Goal: Task Accomplishment & Management: Manage account settings

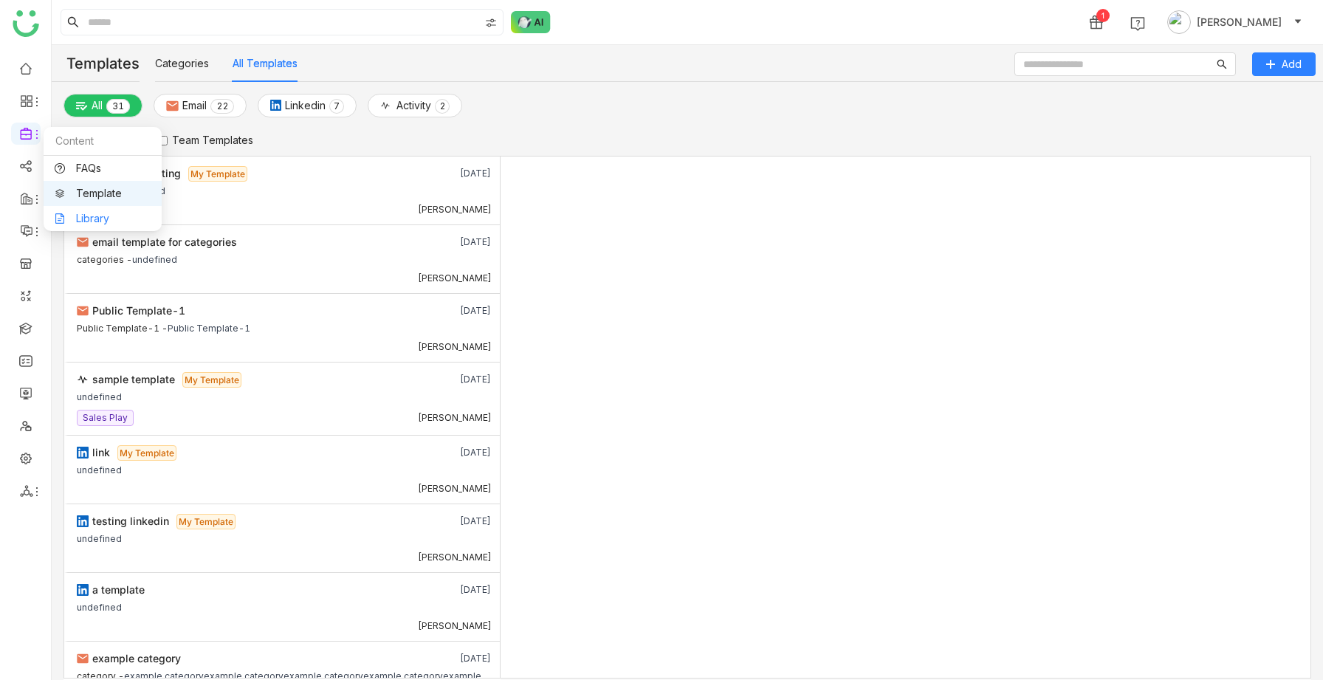
click at [80, 214] on link "Library" at bounding box center [103, 218] width 96 height 10
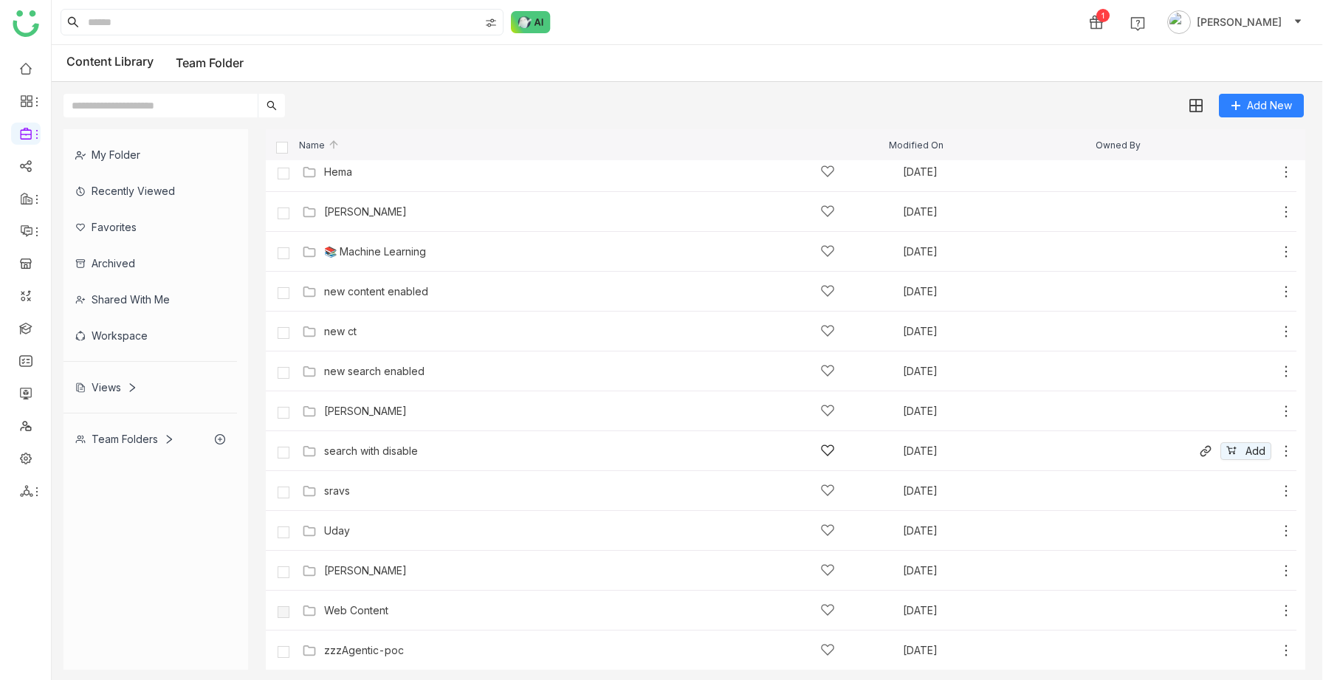
scroll to position [527, 0]
click at [113, 387] on div "Views" at bounding box center [106, 387] width 62 height 13
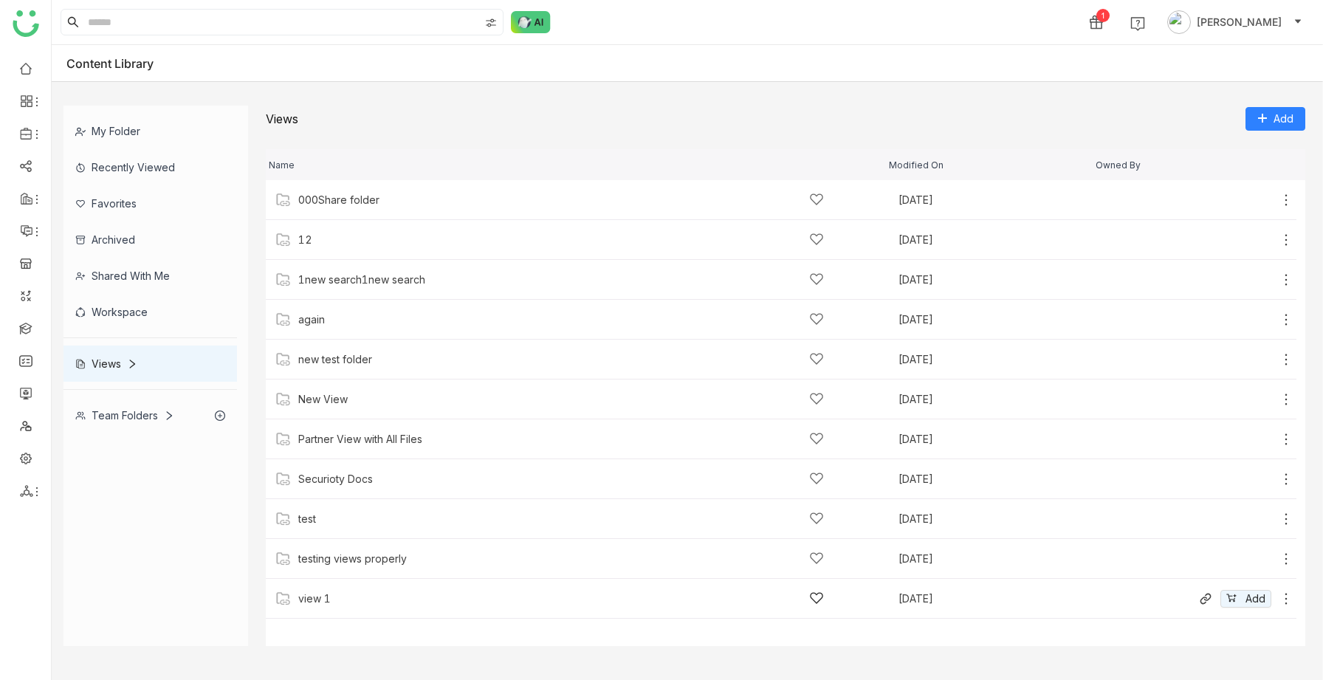
click at [314, 600] on div "view 1" at bounding box center [314, 599] width 32 height 12
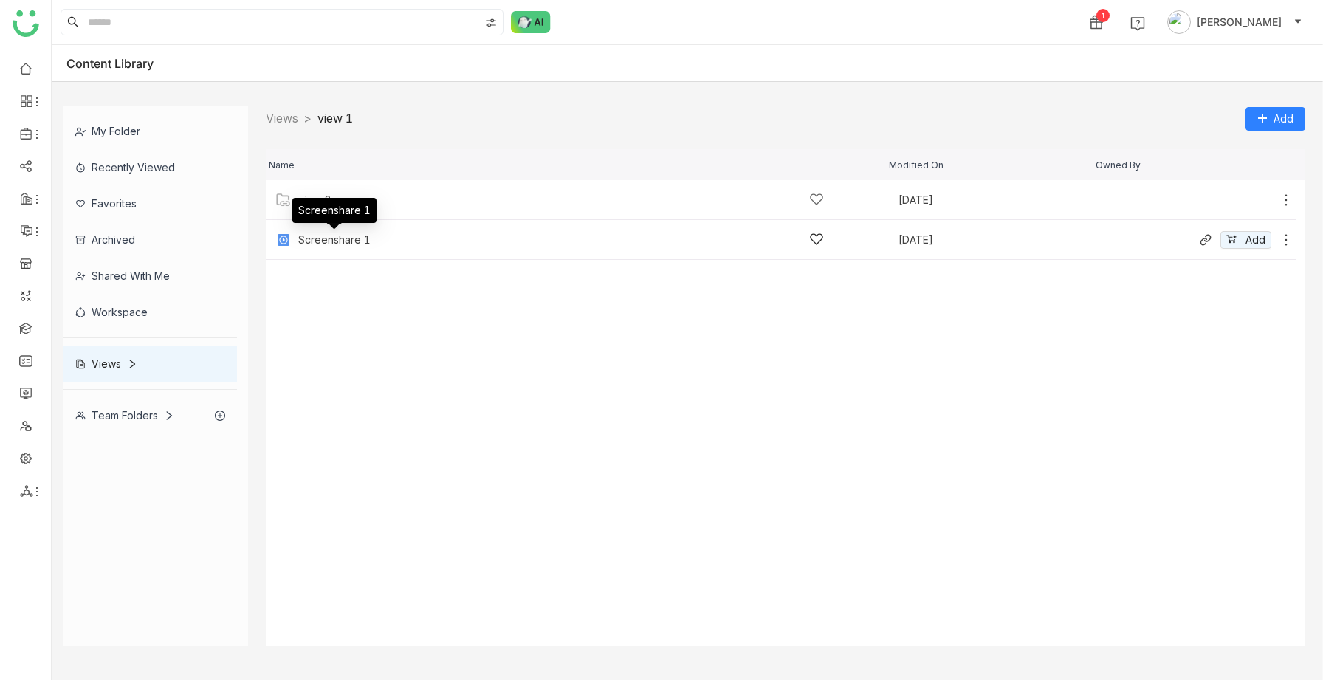
click at [346, 235] on div "Screenshare 1" at bounding box center [334, 240] width 72 height 12
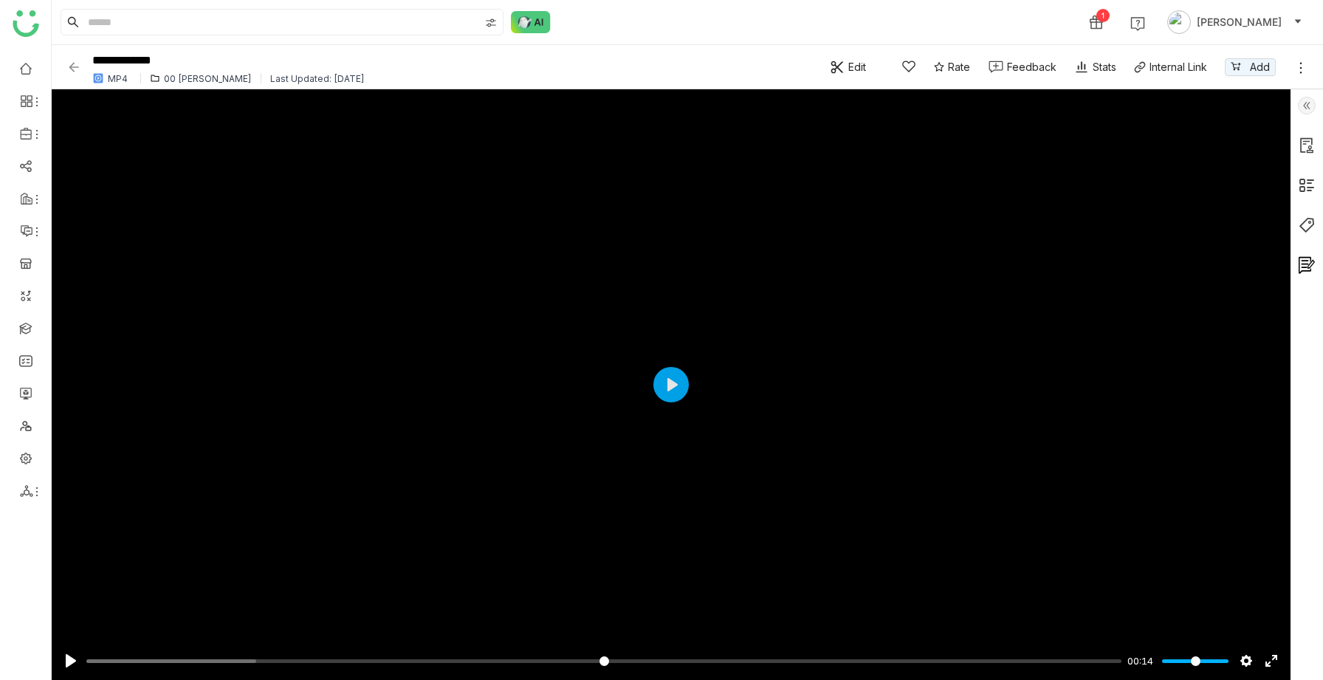
click at [75, 63] on img at bounding box center [73, 67] width 15 height 15
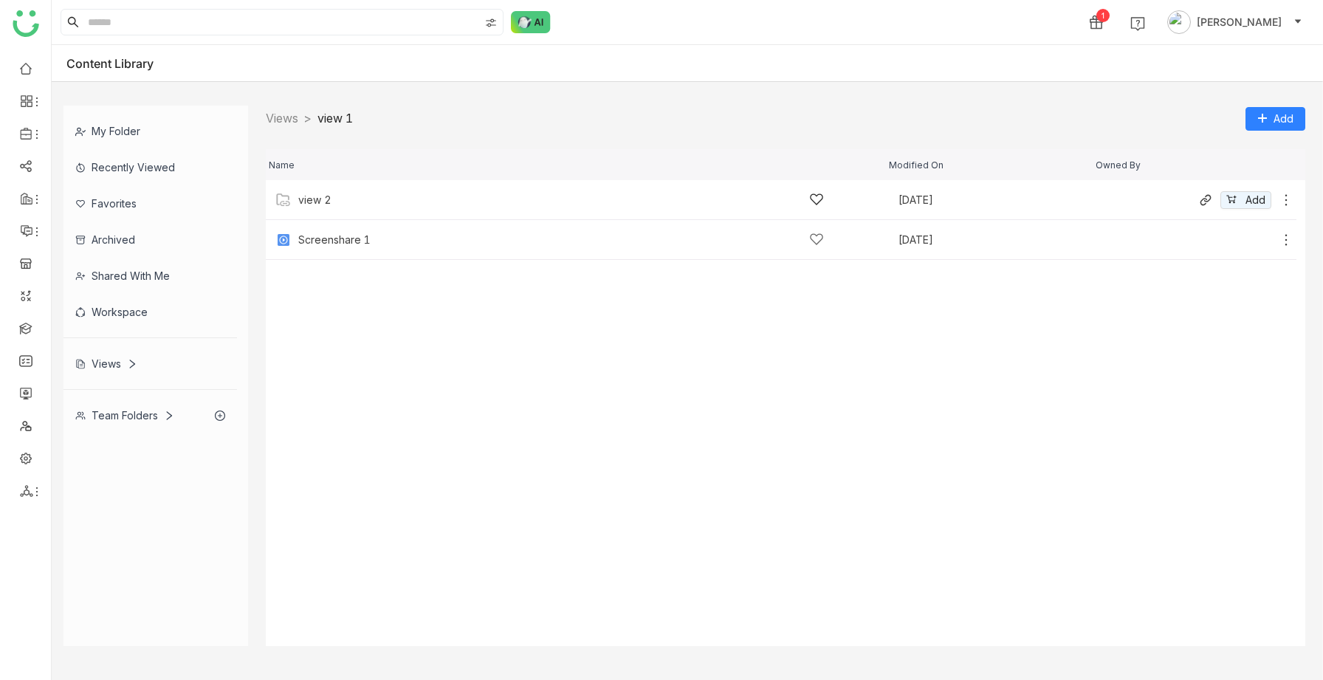
click at [354, 196] on div "view 2" at bounding box center [561, 200] width 526 height 16
click at [1275, 119] on span "Add" at bounding box center [1283, 119] width 20 height 16
click at [1270, 168] on li "Add Content" at bounding box center [1265, 177] width 79 height 28
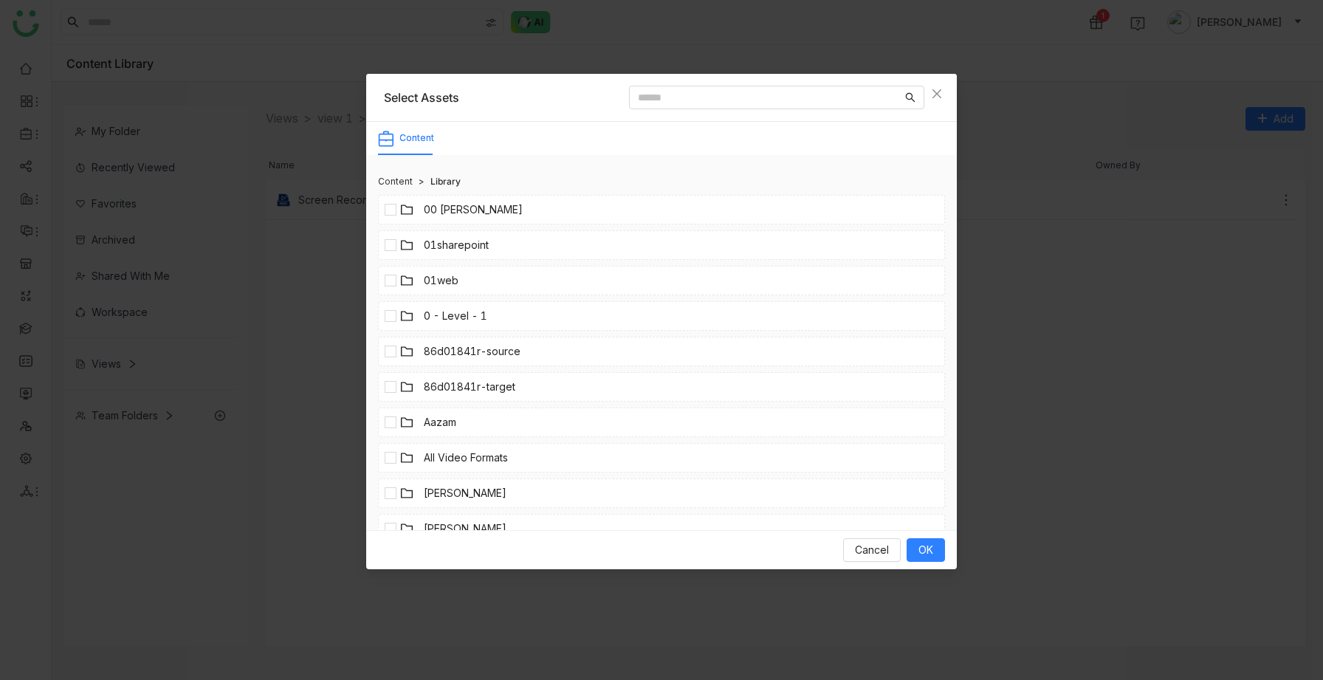
click at [475, 213] on link "00 Arif Folder" at bounding box center [473, 210] width 99 height 16
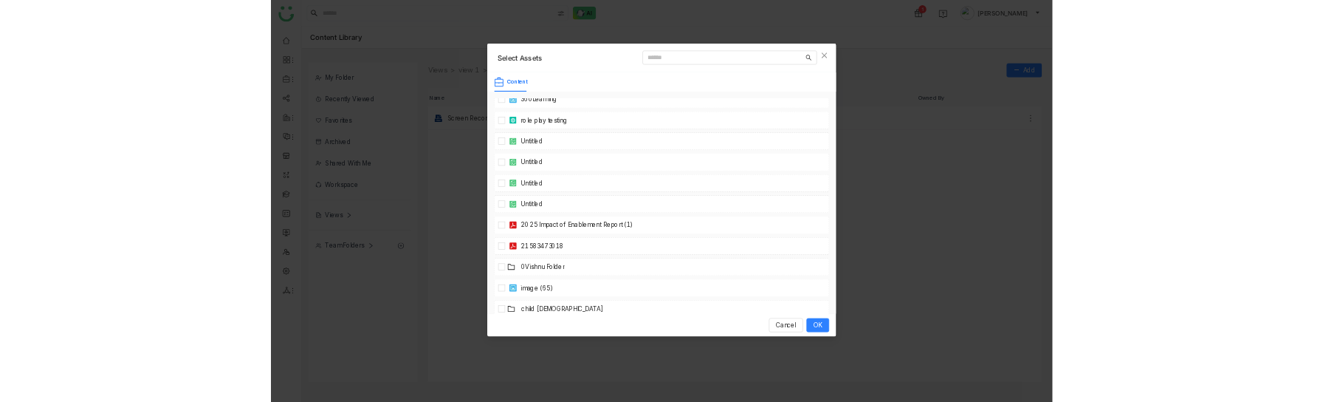
scroll to position [480, 0]
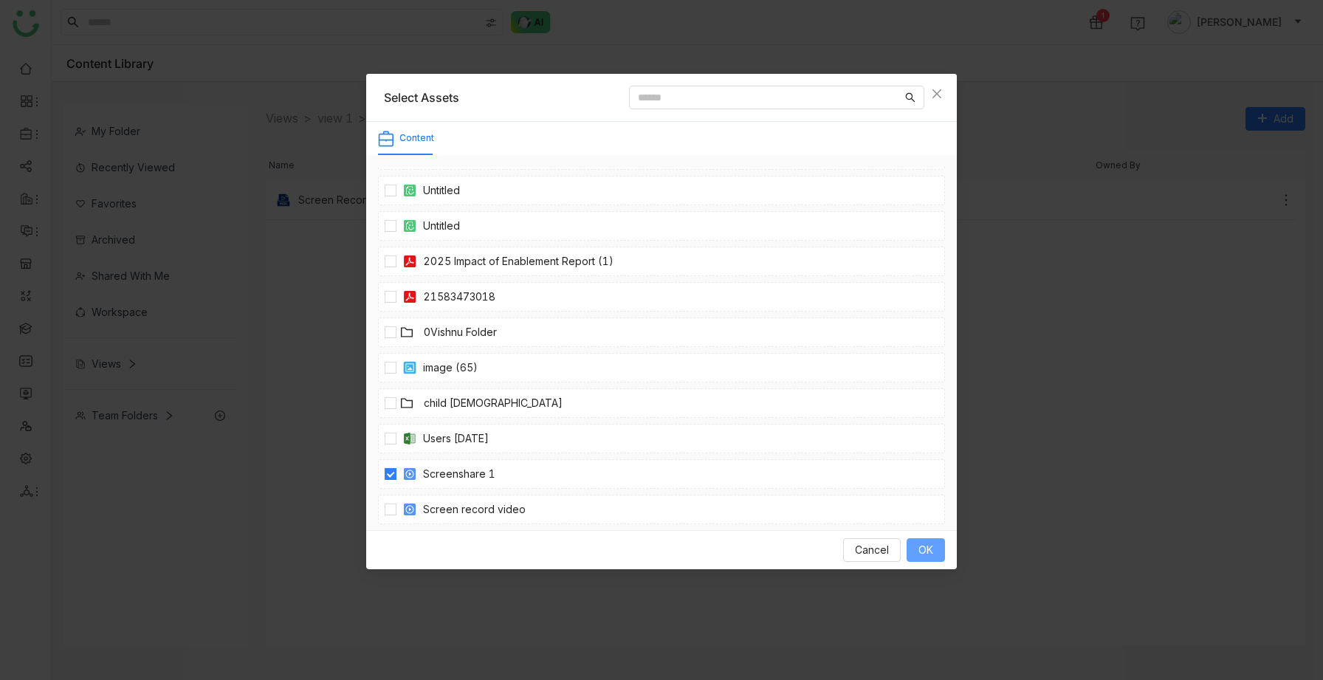
click at [924, 554] on span "OK" at bounding box center [925, 550] width 15 height 16
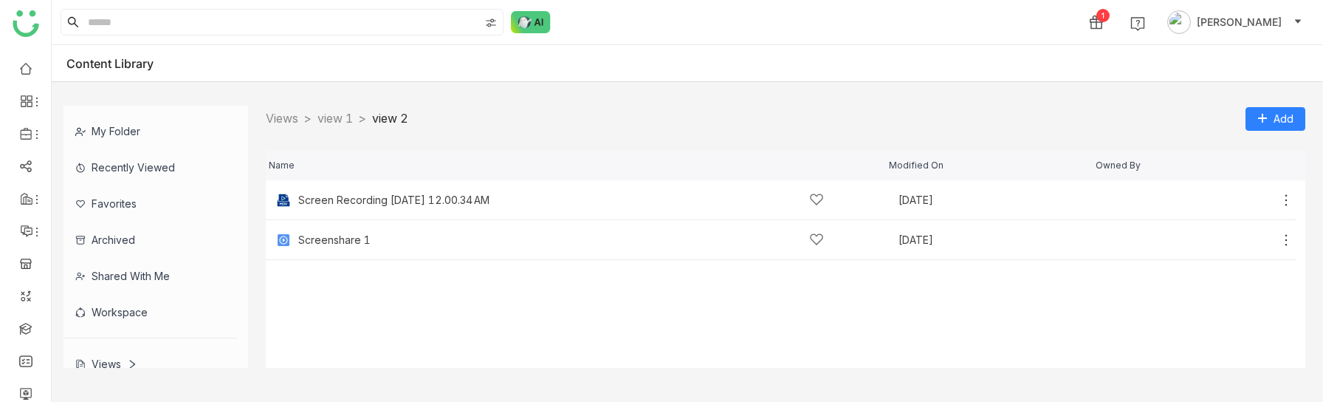
click at [348, 127] on nz-breadcrumb "Views > view 1 > view 2 >" at bounding box center [337, 118] width 142 height 18
click at [351, 121] on link "view 1" at bounding box center [334, 118] width 35 height 15
click at [300, 117] on nz-breadcrumb-item "Views >" at bounding box center [292, 118] width 52 height 15
click at [291, 117] on link "Views" at bounding box center [282, 118] width 32 height 15
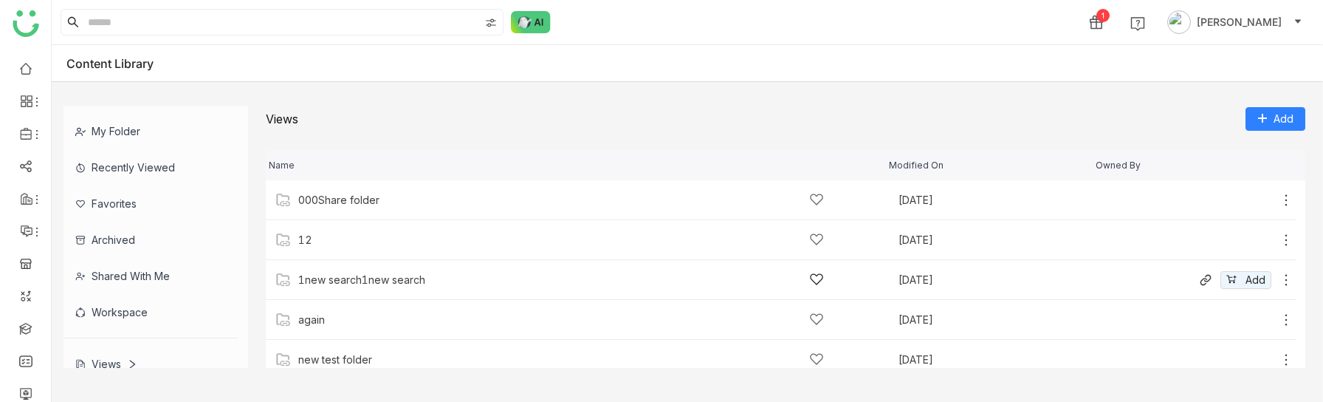
scroll to position [4, 0]
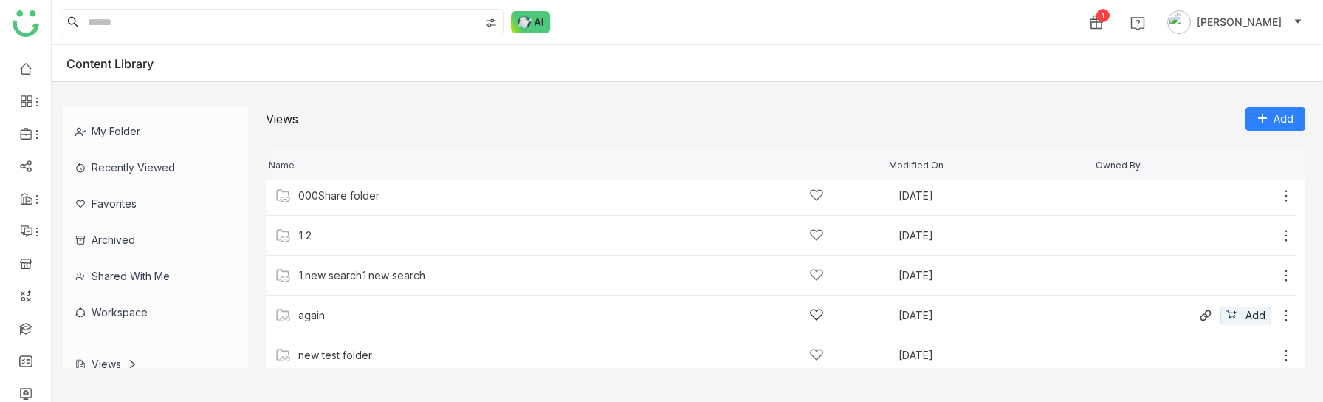
click at [318, 323] on div "again Sep 19, 2025 Add" at bounding box center [781, 315] width 1031 height 40
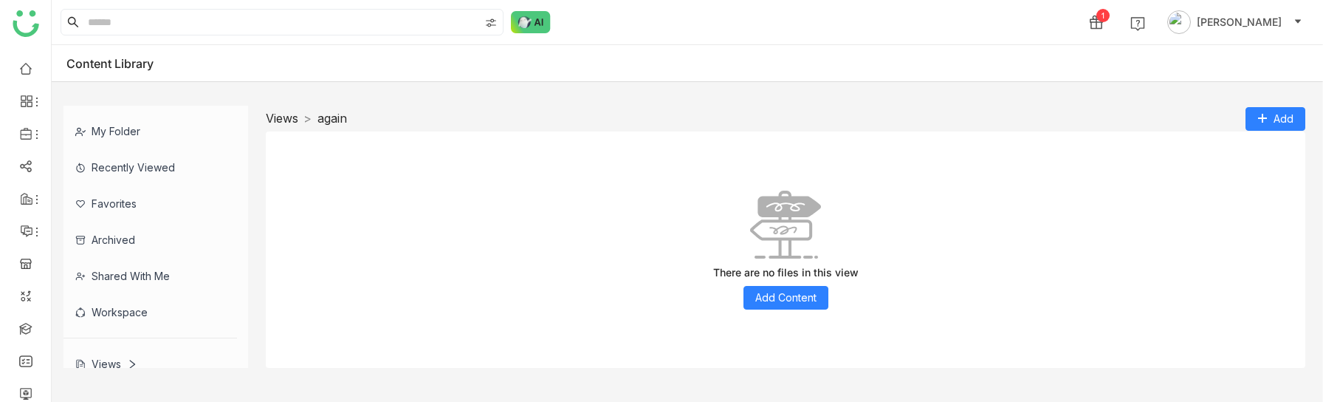
click at [292, 121] on link "Views" at bounding box center [282, 118] width 32 height 15
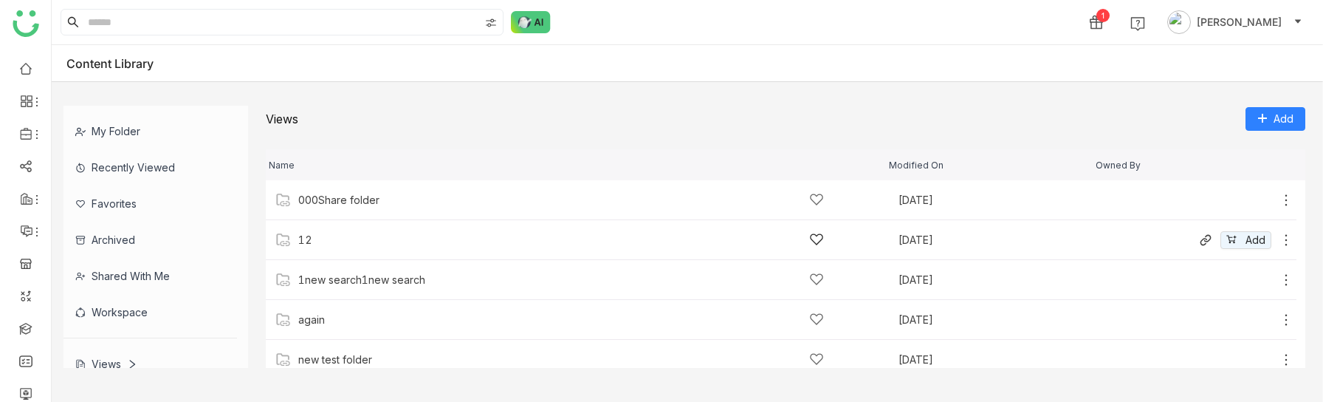
scroll to position [331, 0]
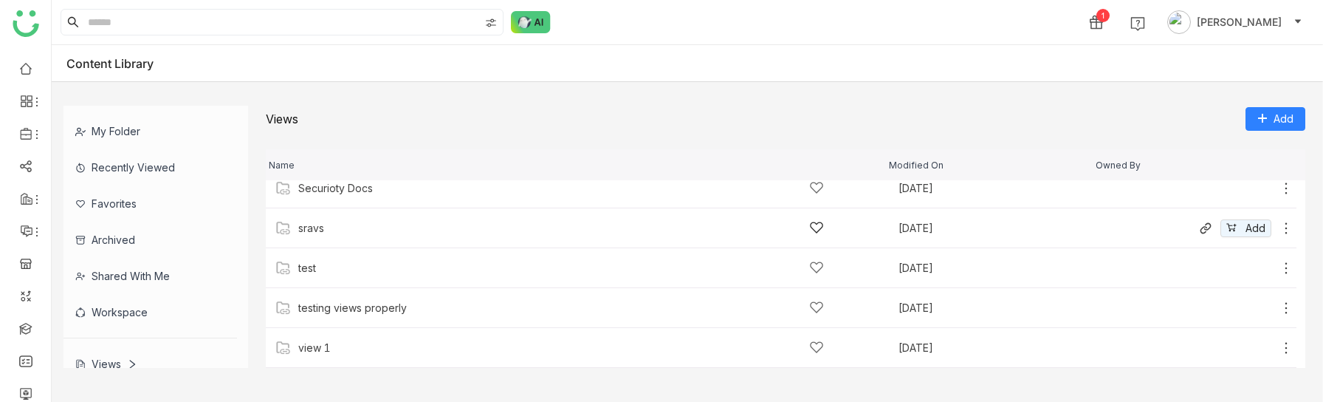
click at [335, 229] on div "sravs" at bounding box center [561, 228] width 526 height 16
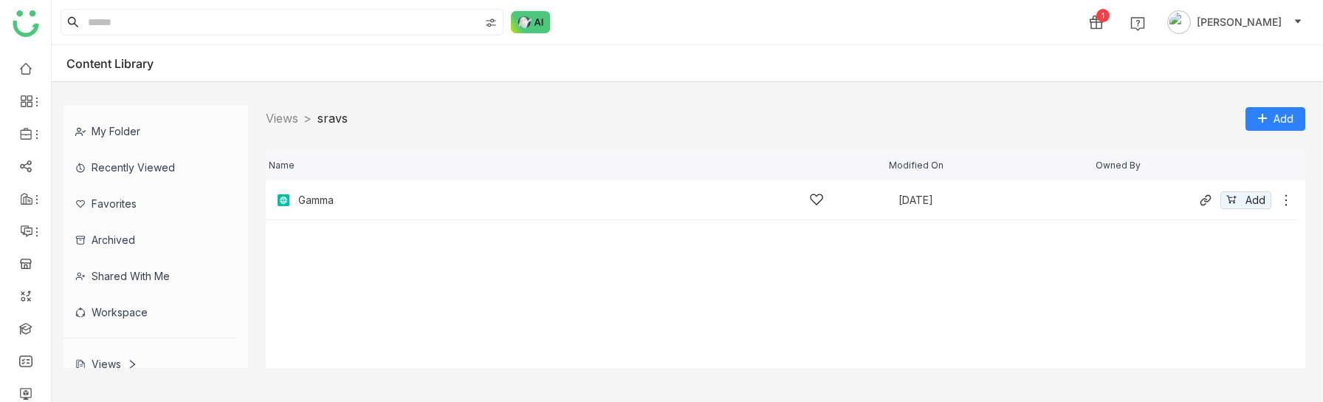
click at [338, 204] on div "Gamma" at bounding box center [561, 200] width 526 height 16
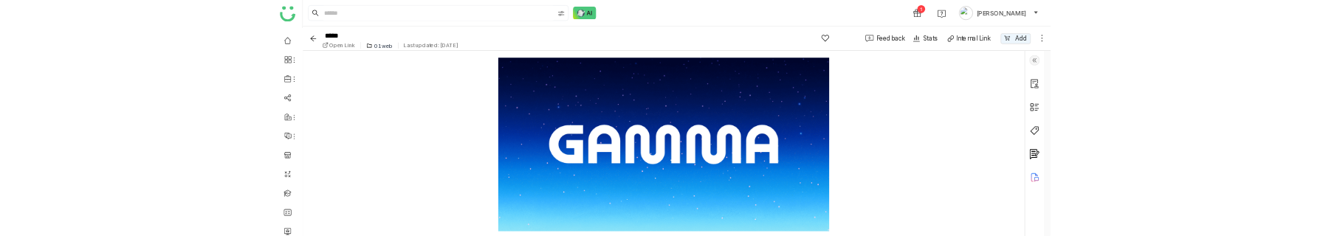
scroll to position [162, 0]
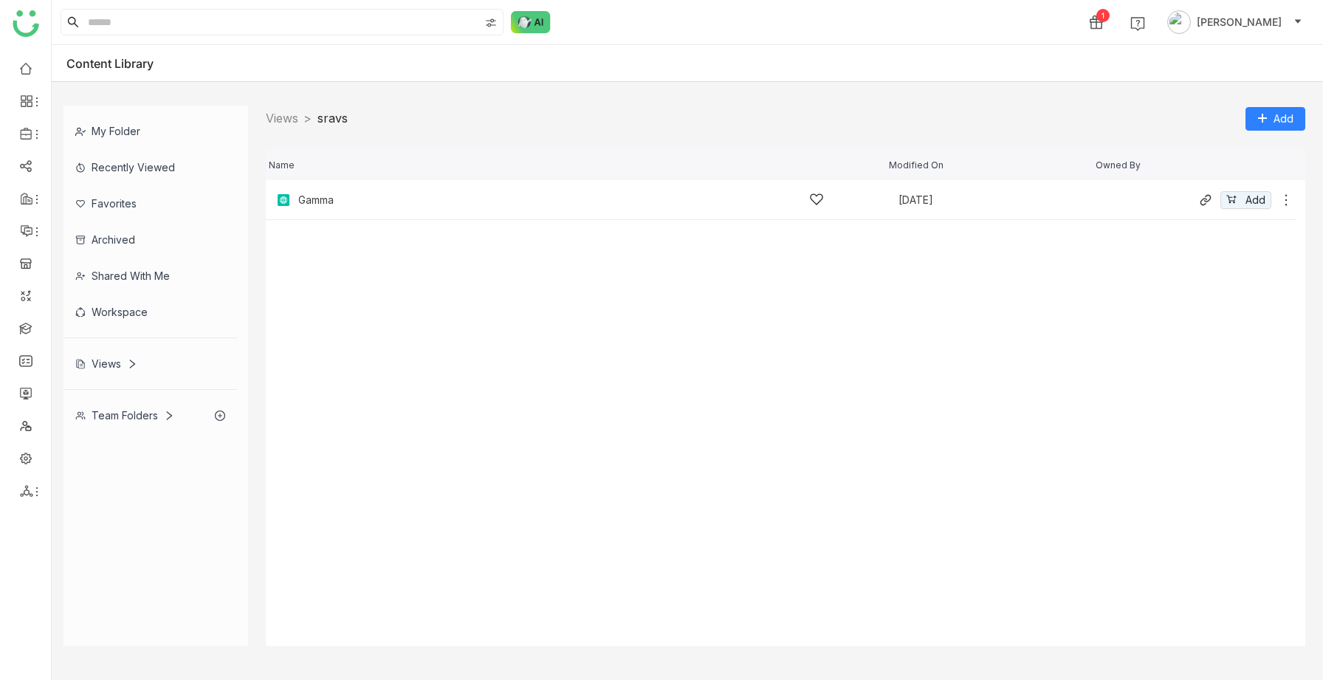
click at [355, 192] on div "Gamma" at bounding box center [561, 200] width 526 height 16
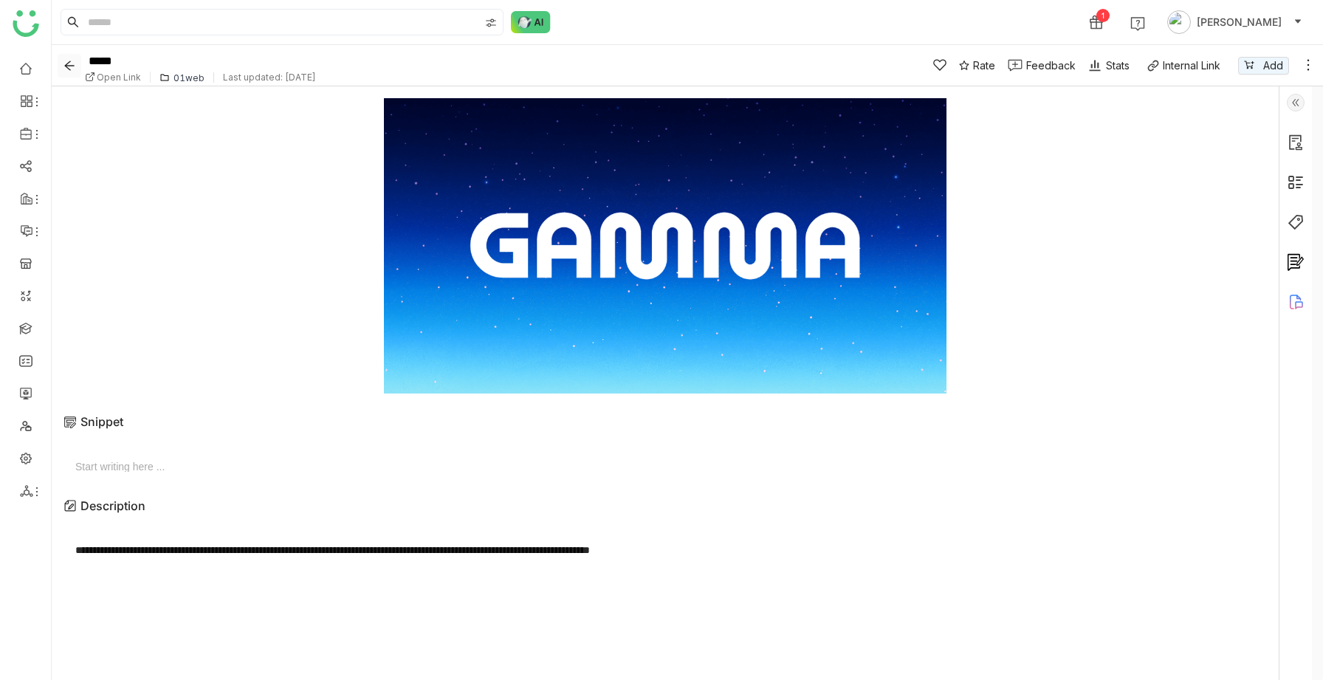
click at [67, 63] on icon "Back" at bounding box center [69, 66] width 12 height 12
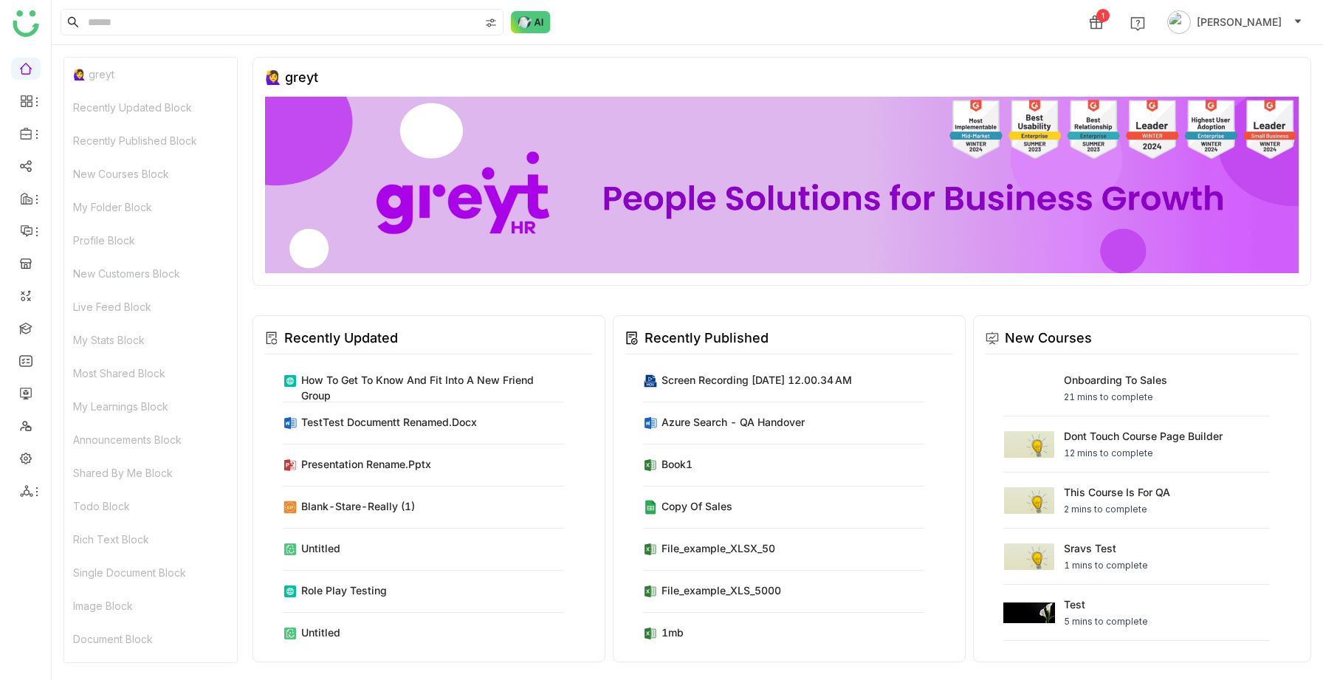
scroll to position [77, 0]
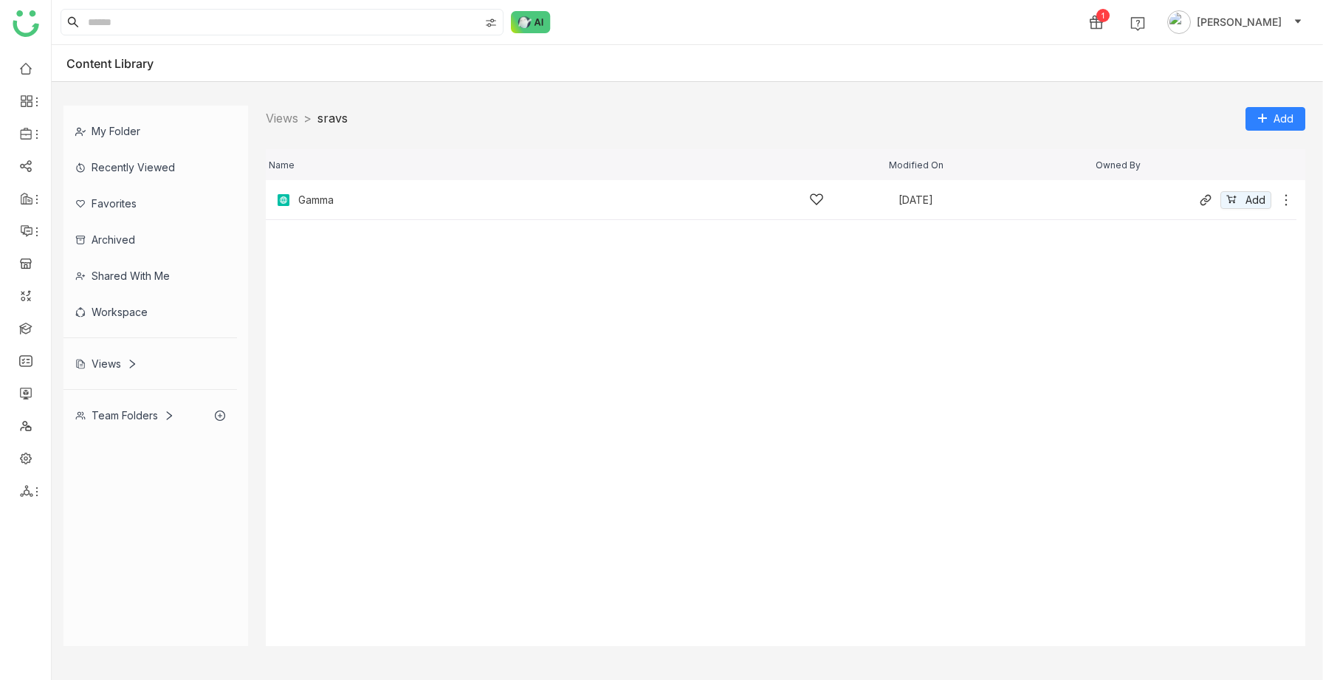
click at [334, 199] on div "Gamma" at bounding box center [315, 200] width 35 height 12
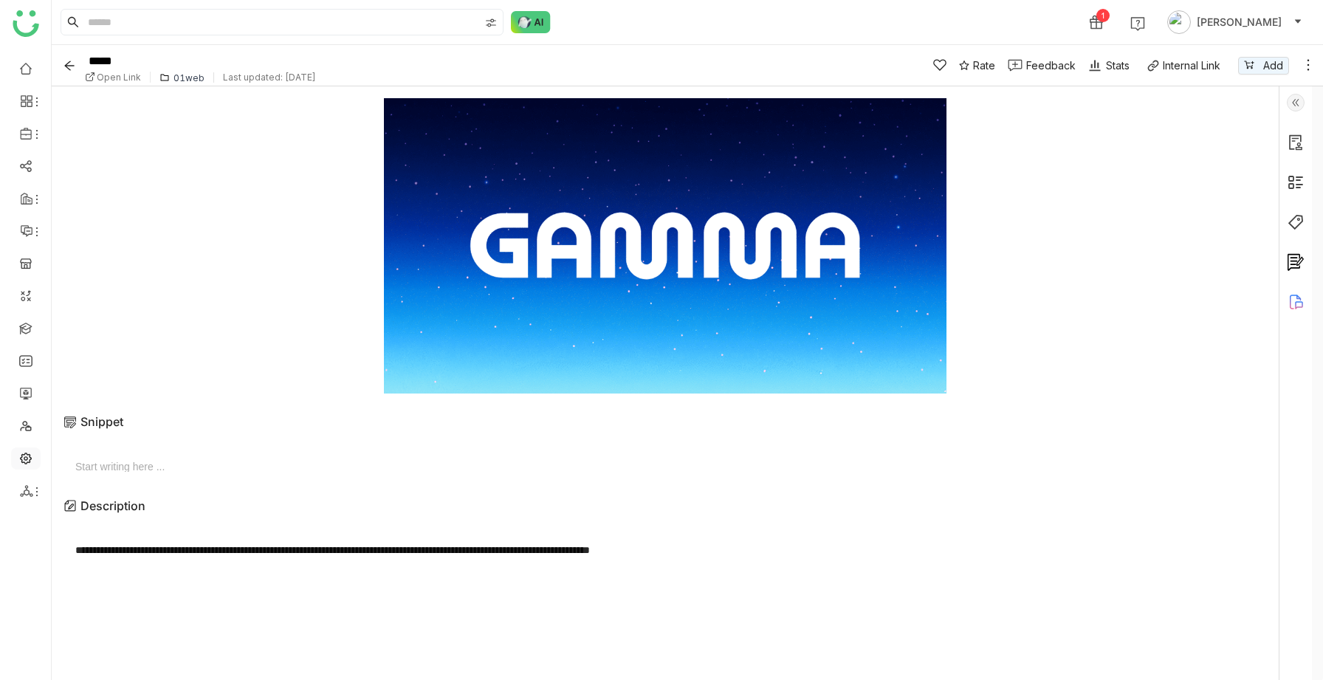
click at [23, 451] on link at bounding box center [25, 457] width 13 height 13
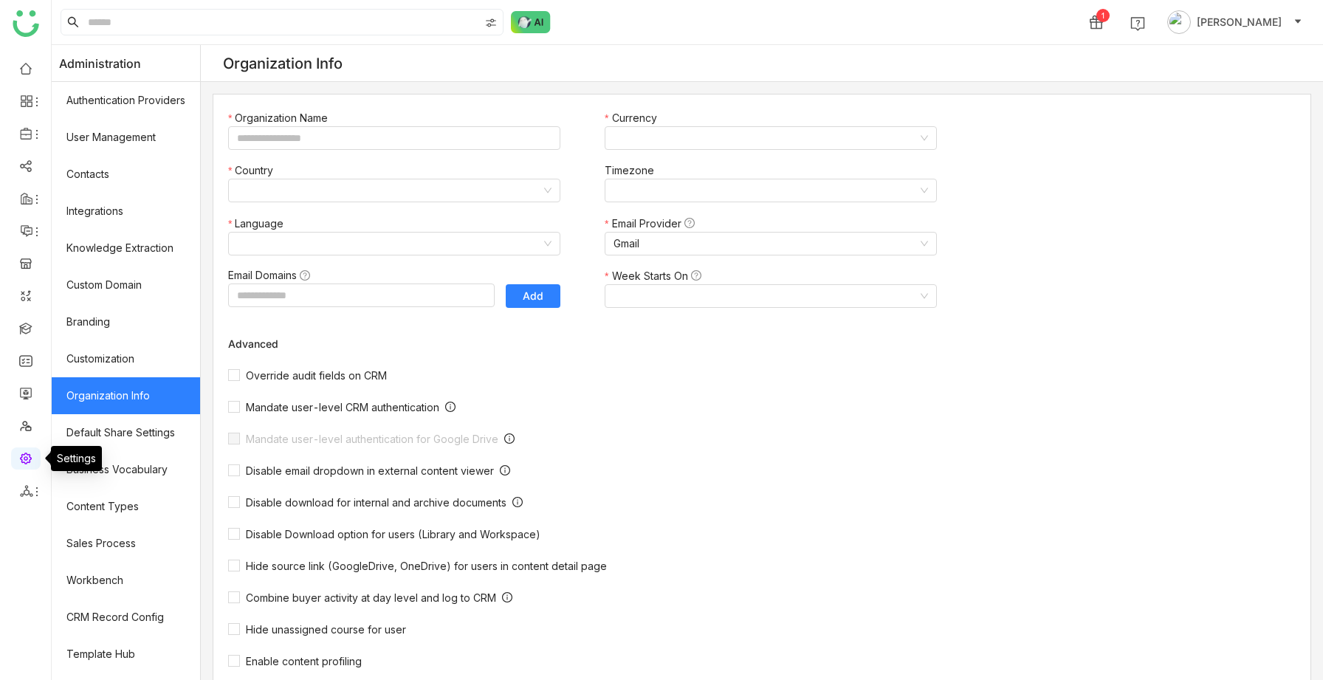
type input "*******"
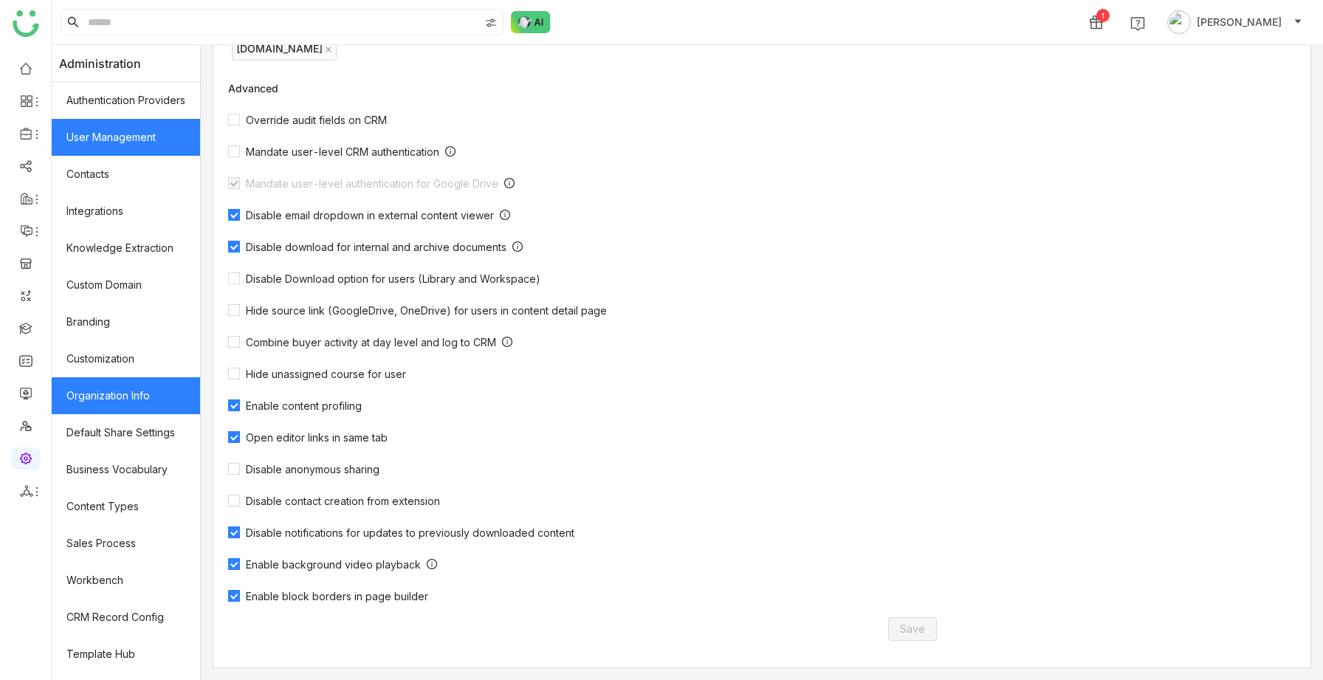
click at [122, 135] on link "User Management" at bounding box center [126, 137] width 148 height 37
click at [130, 143] on link "User Management" at bounding box center [126, 137] width 148 height 37
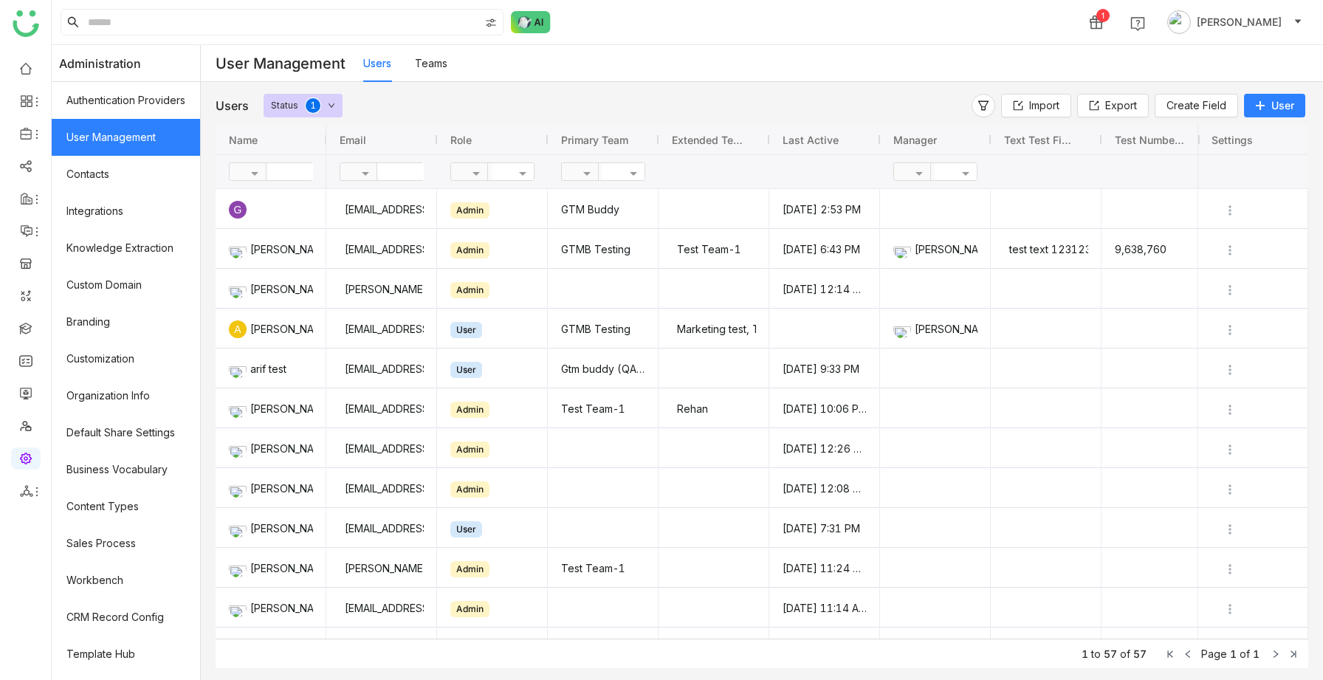
click at [391, 180] on div at bounding box center [382, 171] width 84 height 18
click at [393, 176] on input "text" at bounding box center [430, 171] width 107 height 17
type input "**"
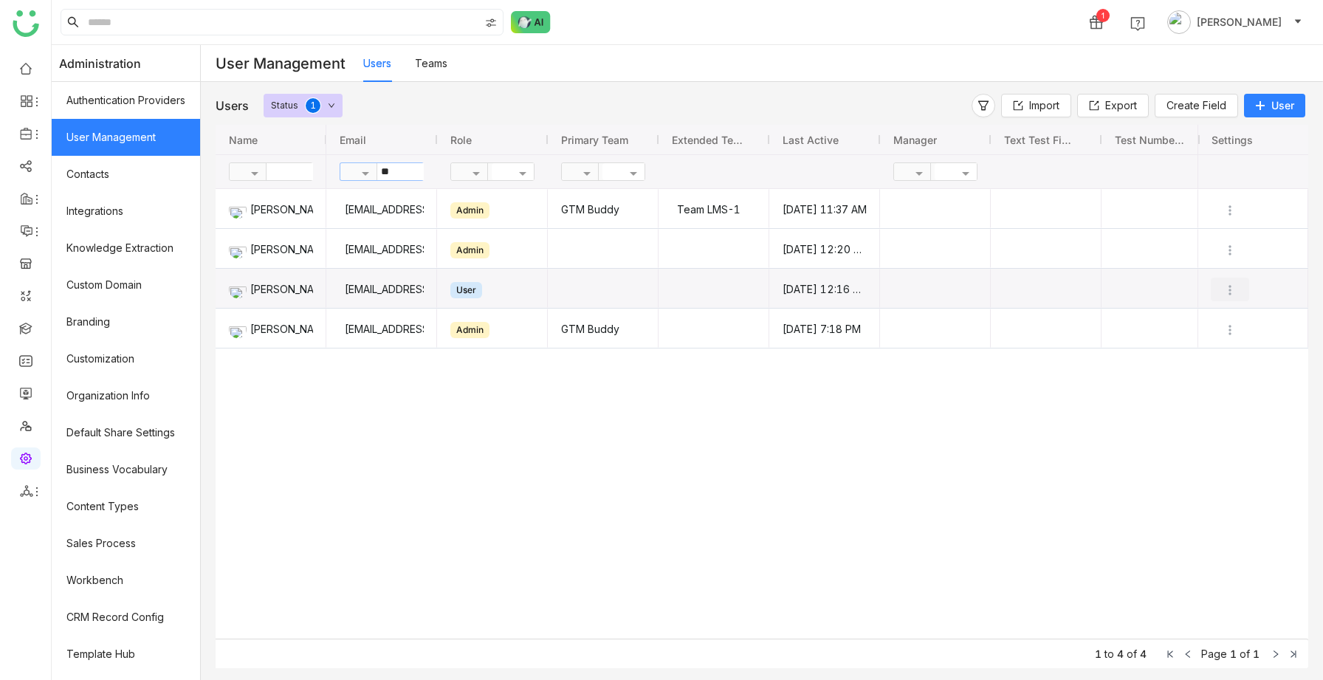
click at [1231, 294] on img "Press SPACE to select this row." at bounding box center [1229, 290] width 15 height 15
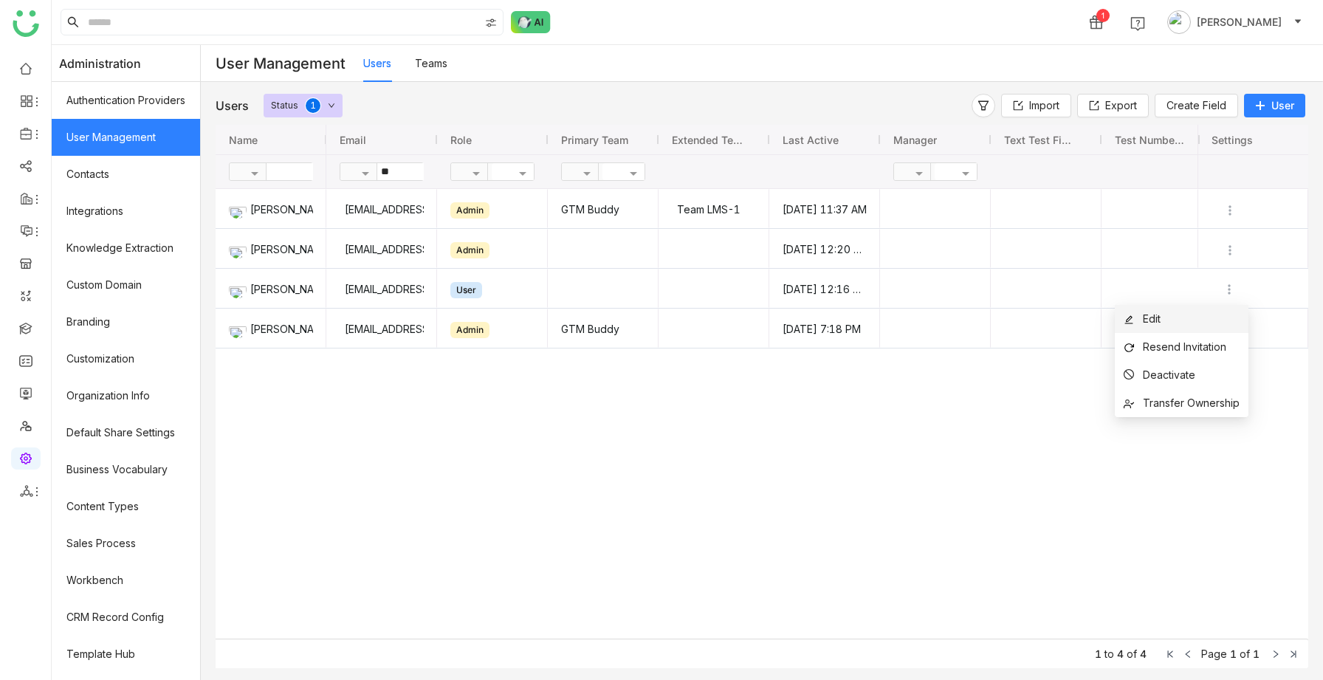
click at [1186, 317] on li "Edit" at bounding box center [1182, 319] width 134 height 28
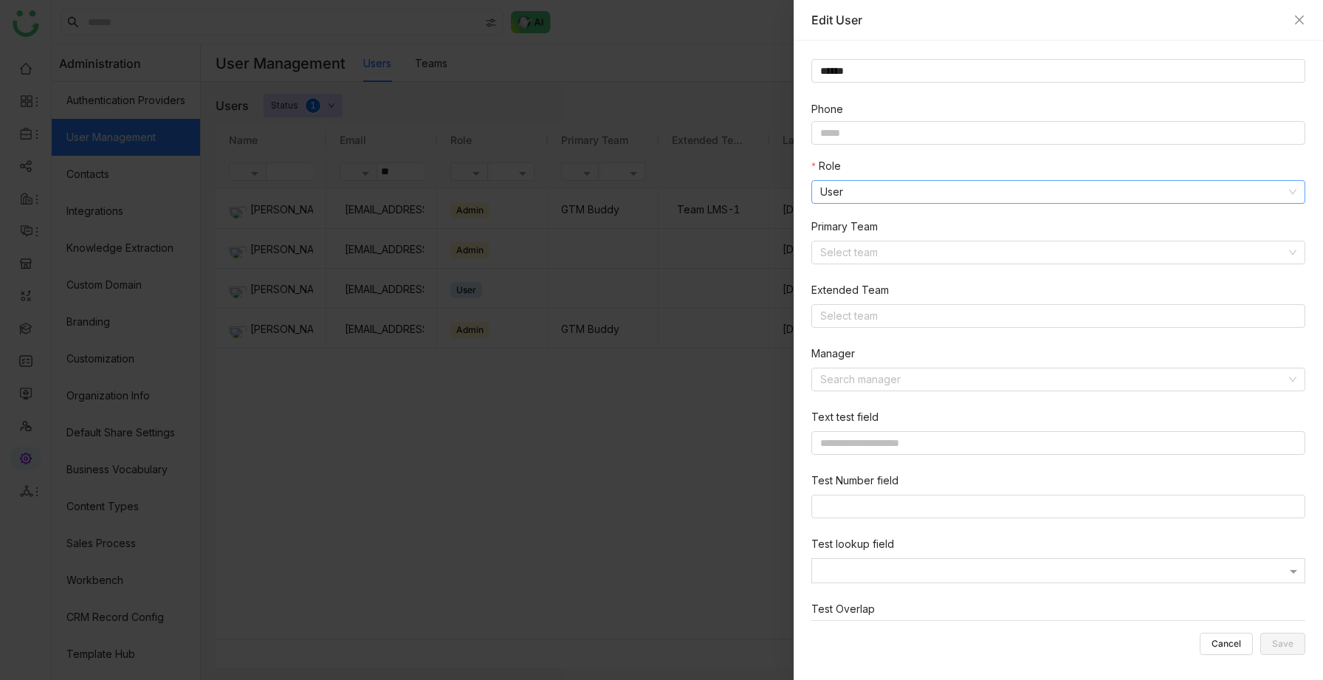
scroll to position [151, 0]
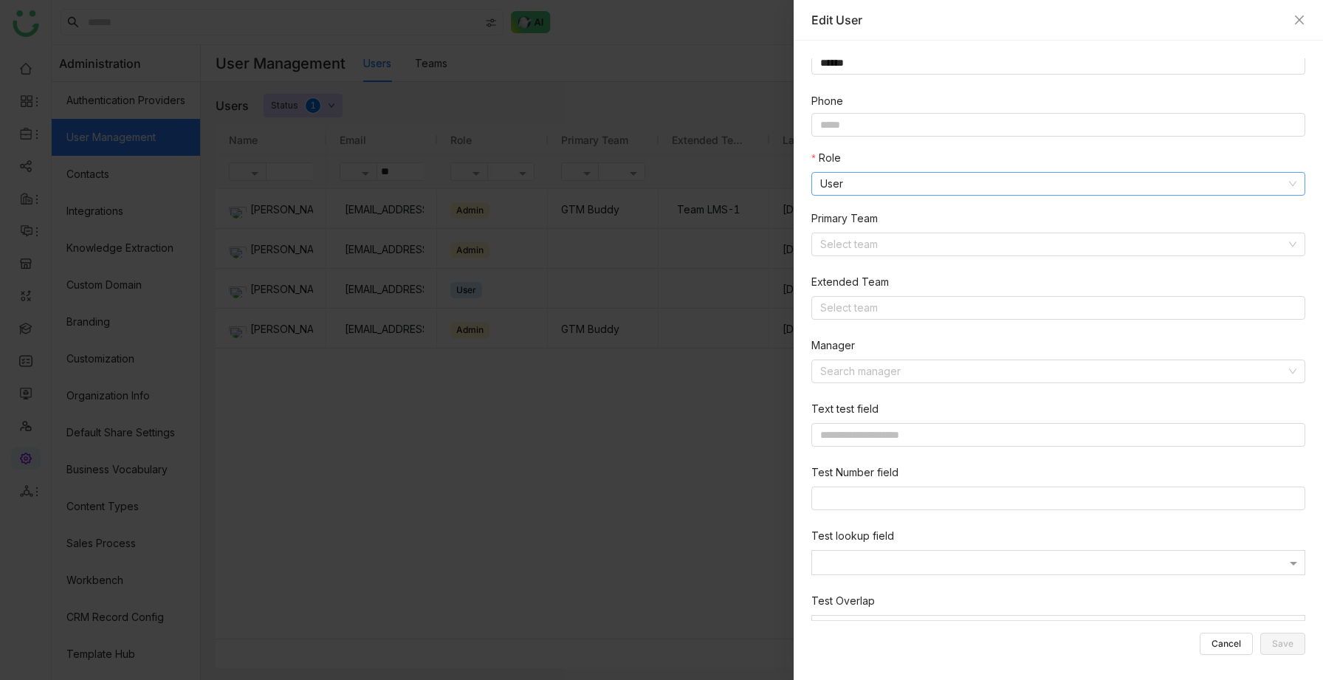
click at [865, 185] on nz-select-item "User" at bounding box center [1058, 184] width 476 height 22
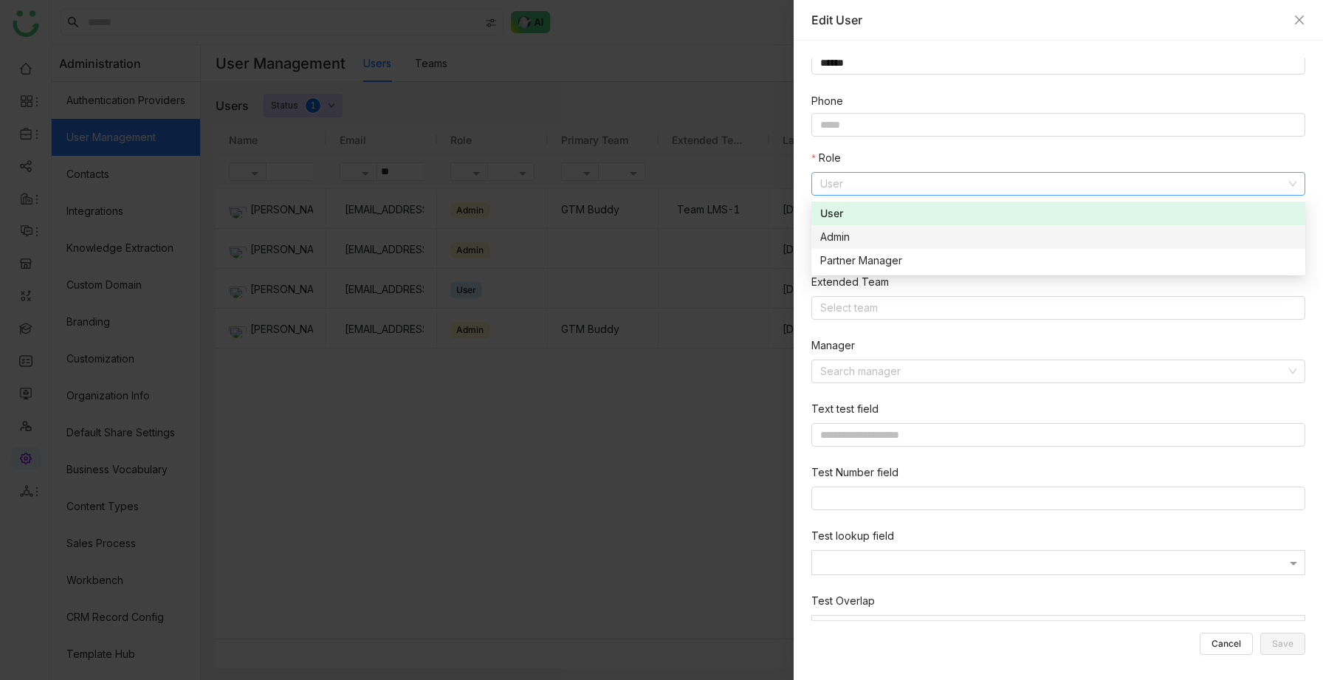
click at [857, 235] on div "Admin" at bounding box center [1058, 237] width 476 height 16
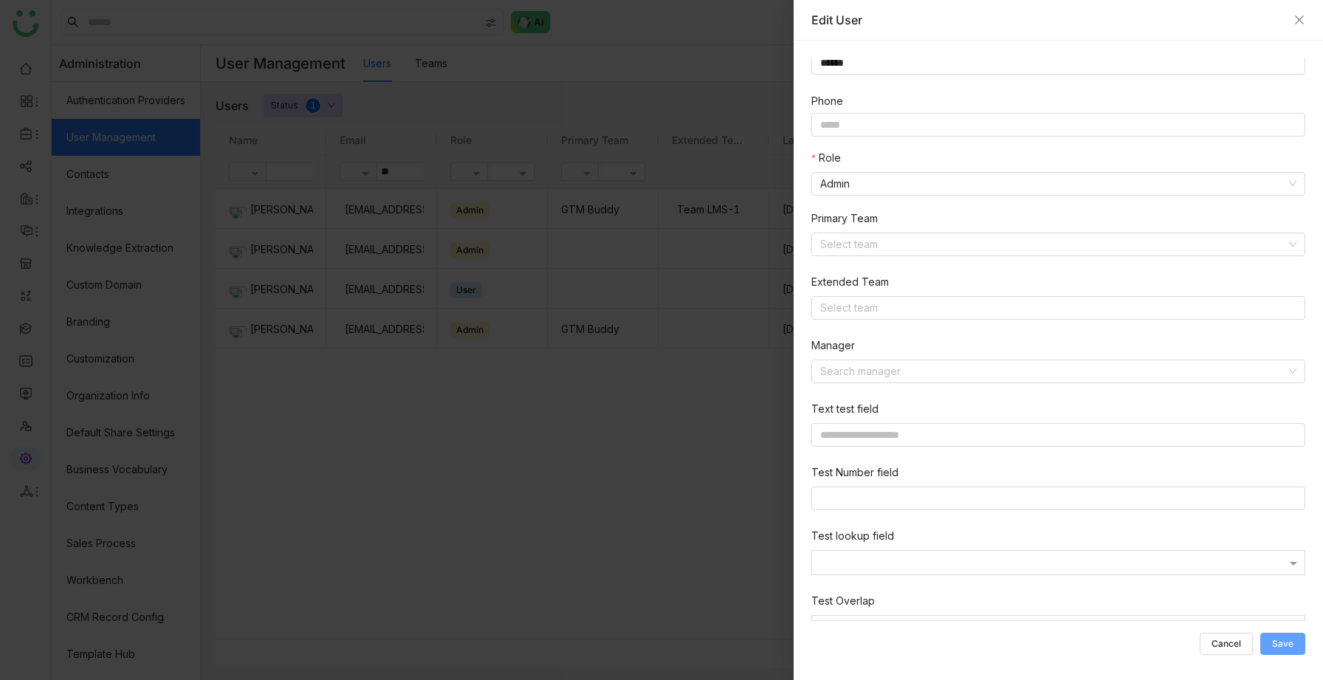
click at [1293, 637] on button "Save" at bounding box center [1282, 644] width 45 height 22
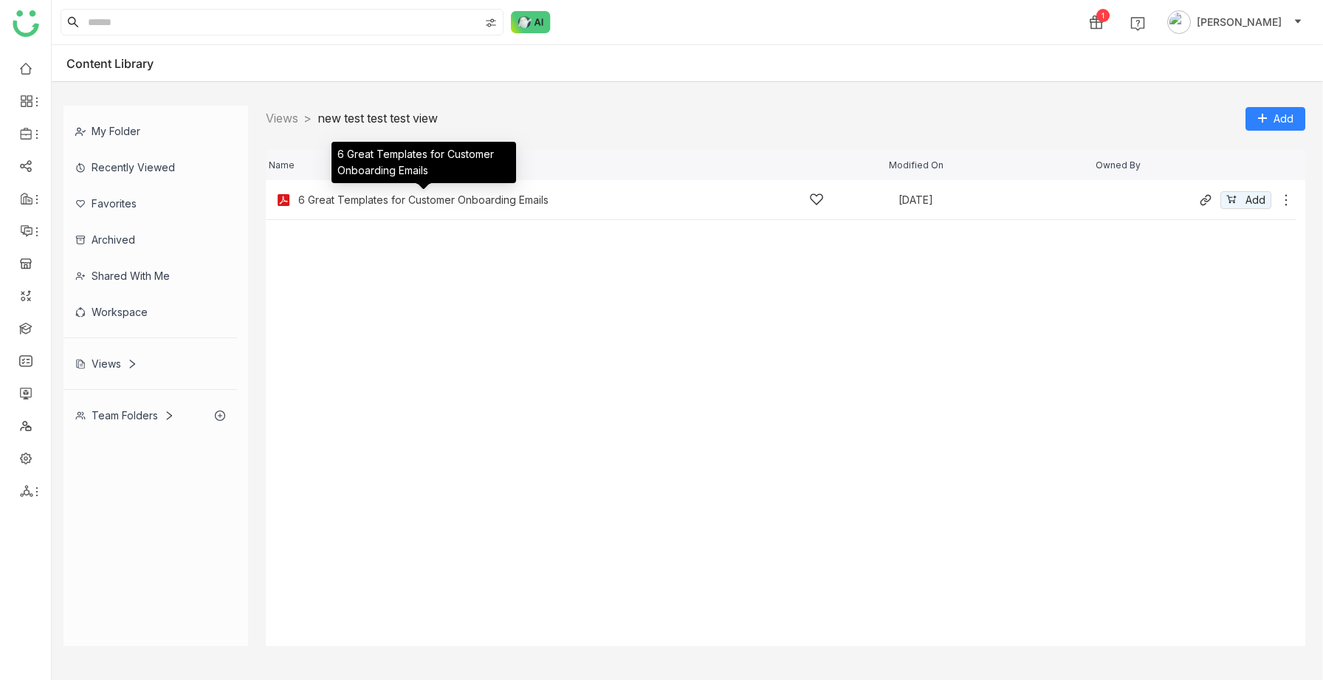
click at [337, 204] on div "6 Great Templates for Customer Onboarding Emails" at bounding box center [423, 200] width 250 height 12
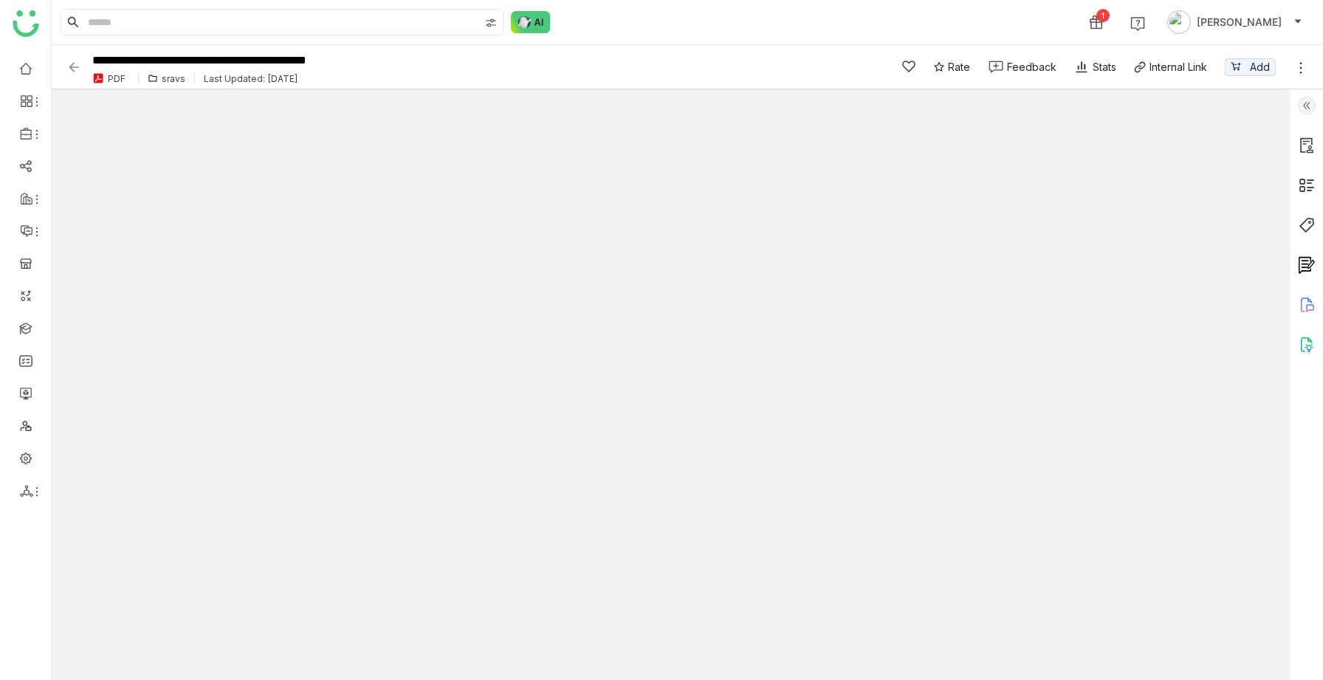
type input "*"
click at [72, 67] on img at bounding box center [73, 67] width 15 height 15
click at [75, 61] on img at bounding box center [73, 67] width 15 height 15
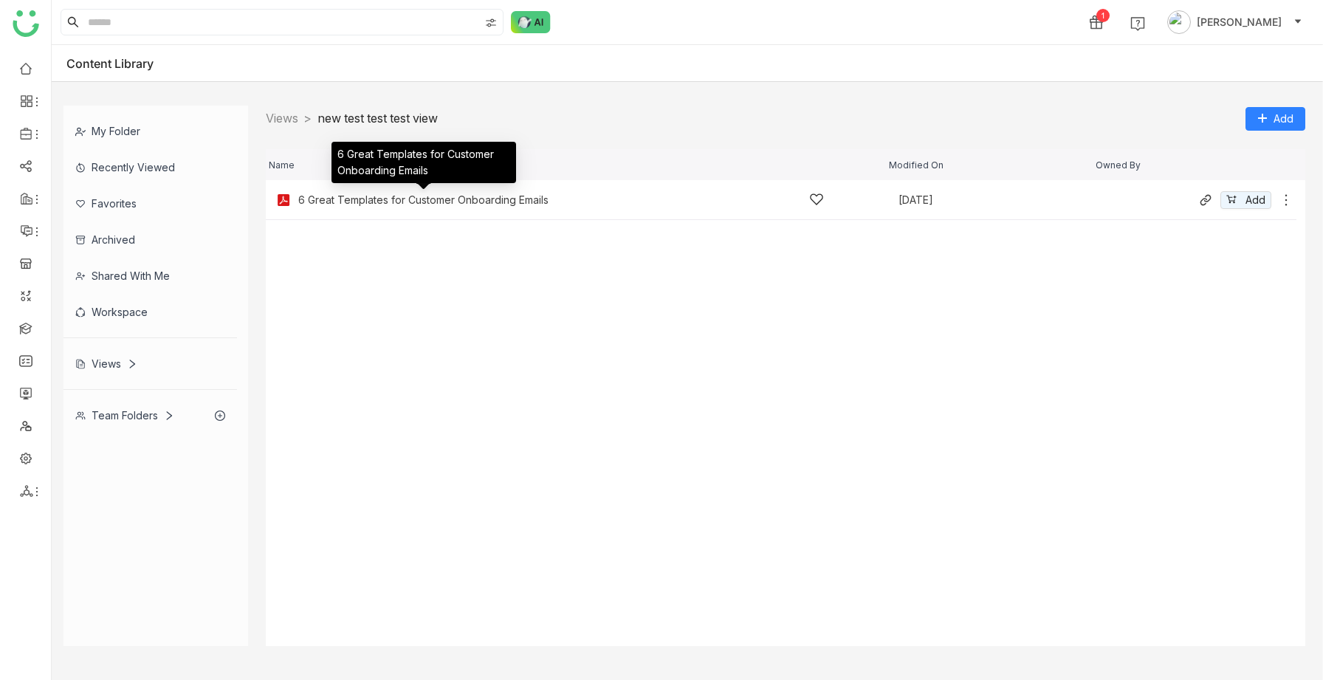
click at [464, 202] on div "6 Great Templates for Customer Onboarding Emails" at bounding box center [423, 200] width 250 height 12
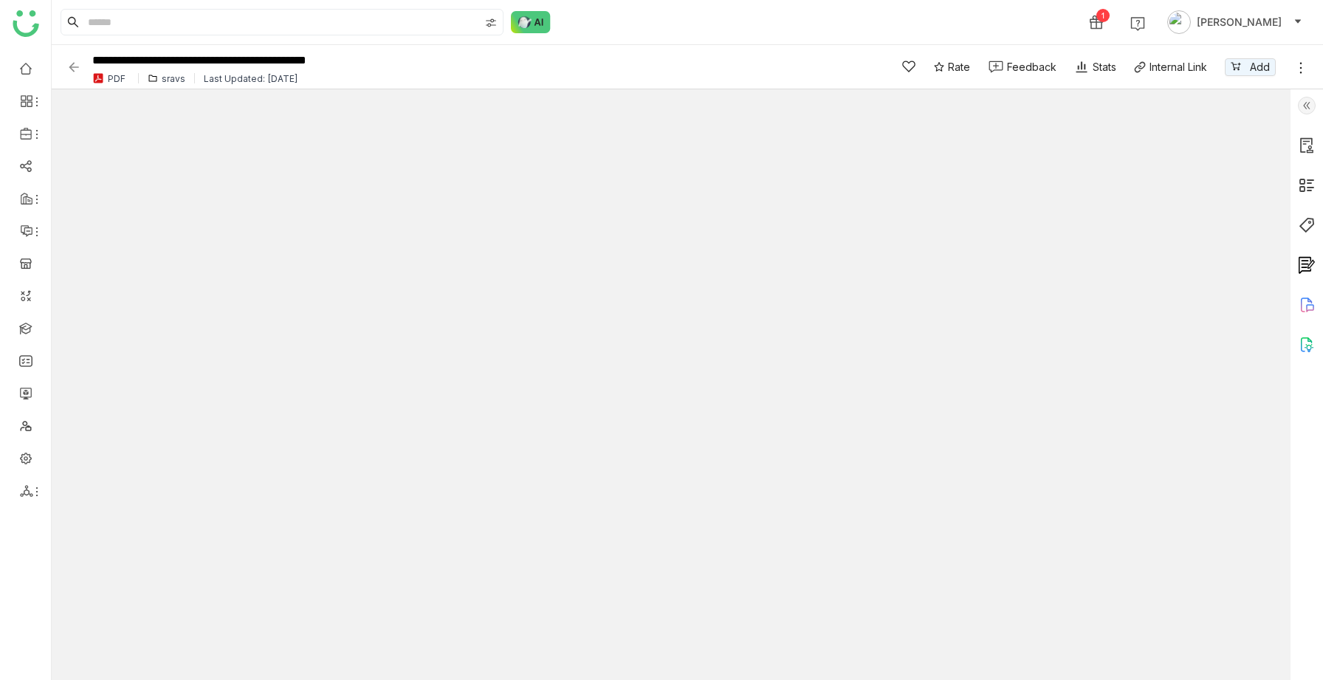
click at [75, 66] on img at bounding box center [73, 67] width 15 height 15
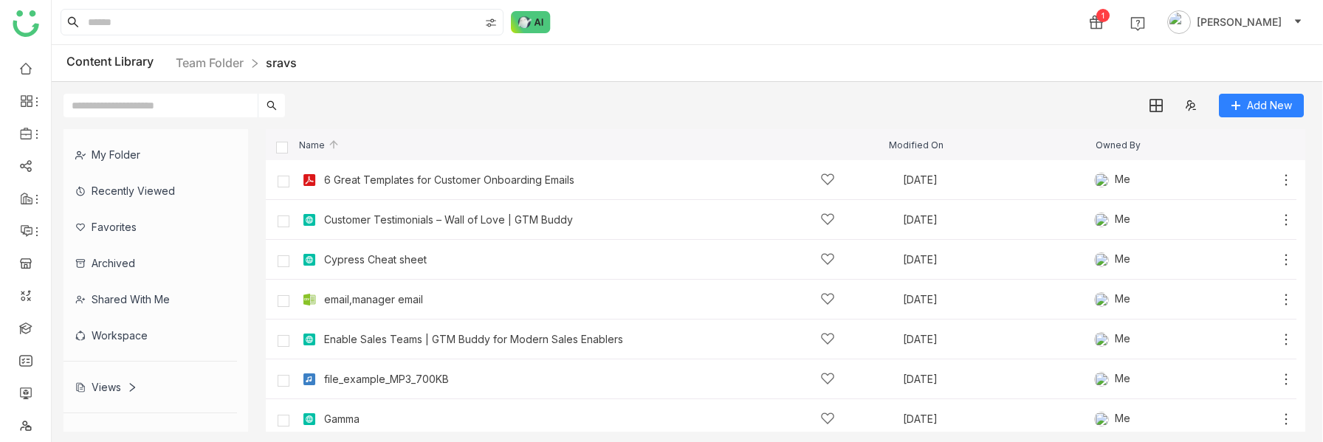
scroll to position [25, 0]
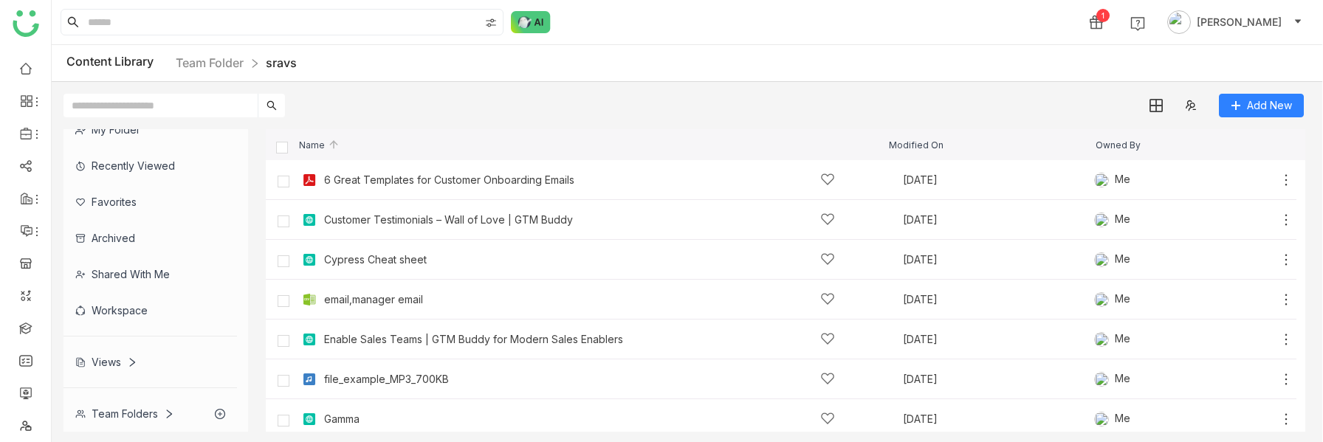
click at [102, 362] on div "Views" at bounding box center [106, 362] width 62 height 13
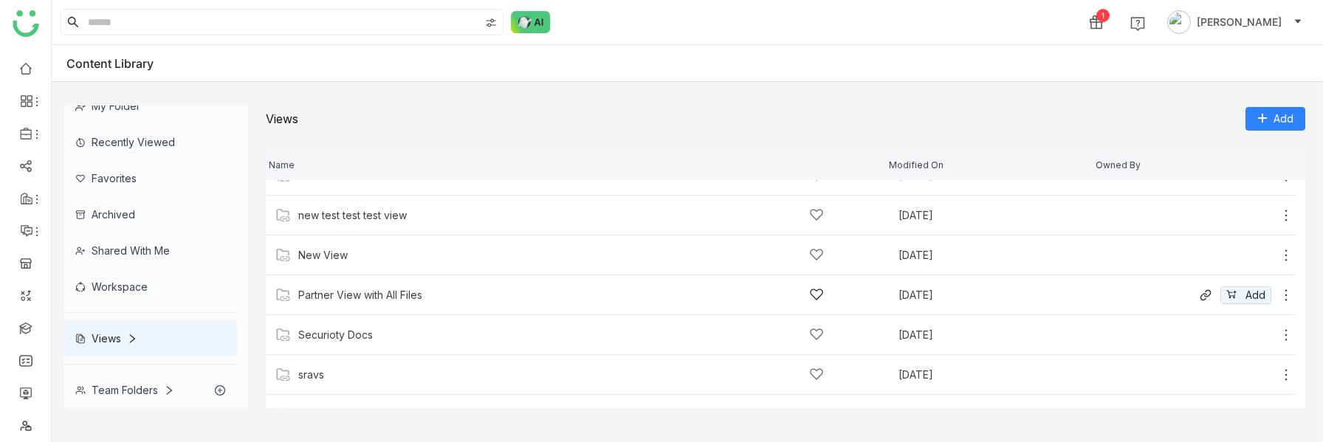
scroll to position [173, 0]
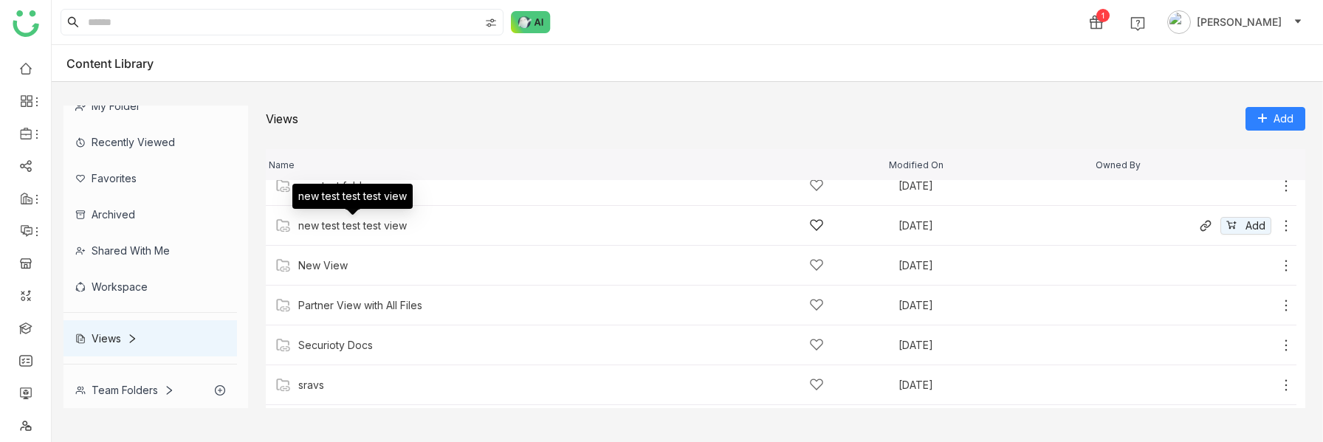
click at [371, 224] on div "new test test test view" at bounding box center [352, 226] width 109 height 12
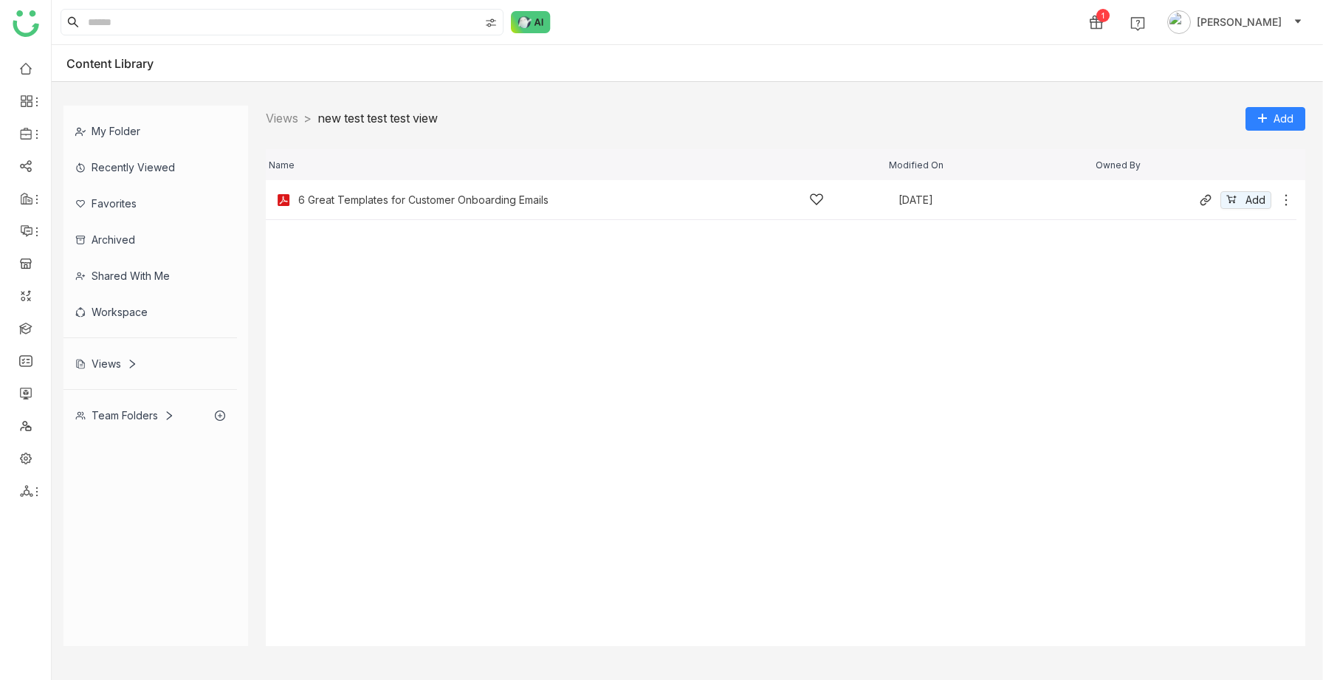
click at [470, 212] on div "6 Great Templates for Customer Onboarding Emails [DATE] Add" at bounding box center [781, 200] width 1031 height 40
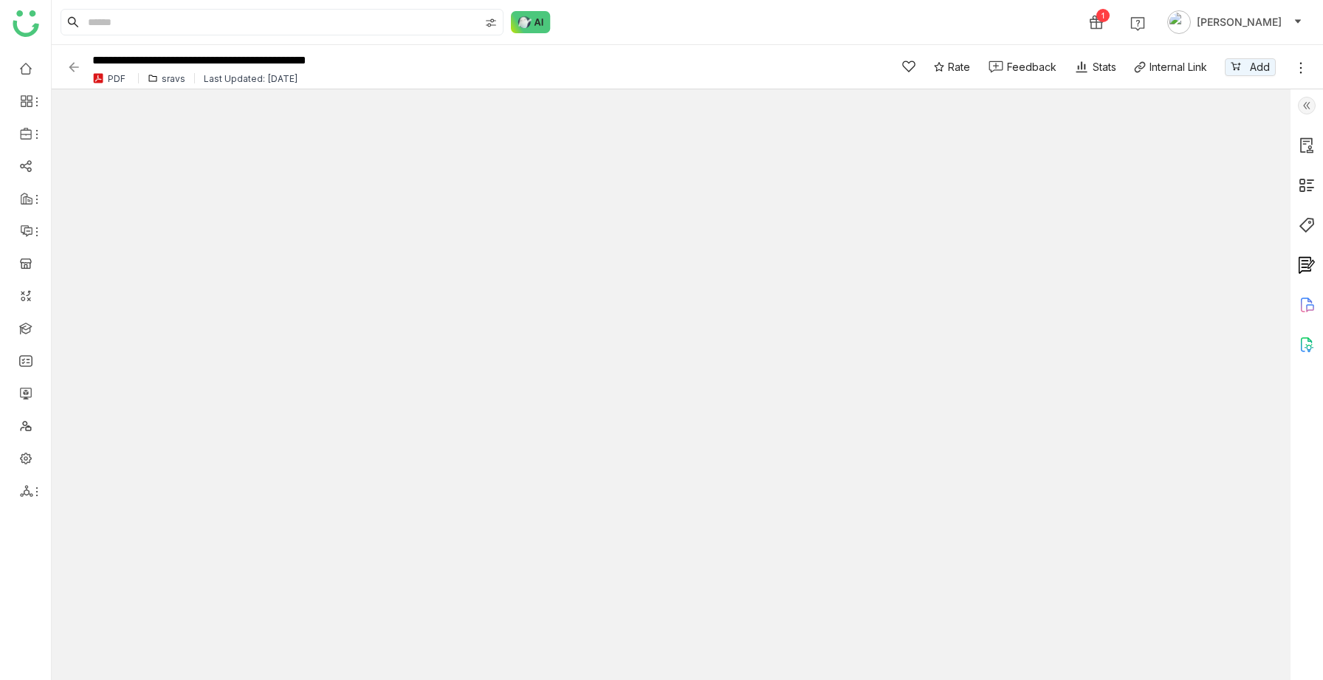
click at [72, 62] on img at bounding box center [73, 67] width 15 height 15
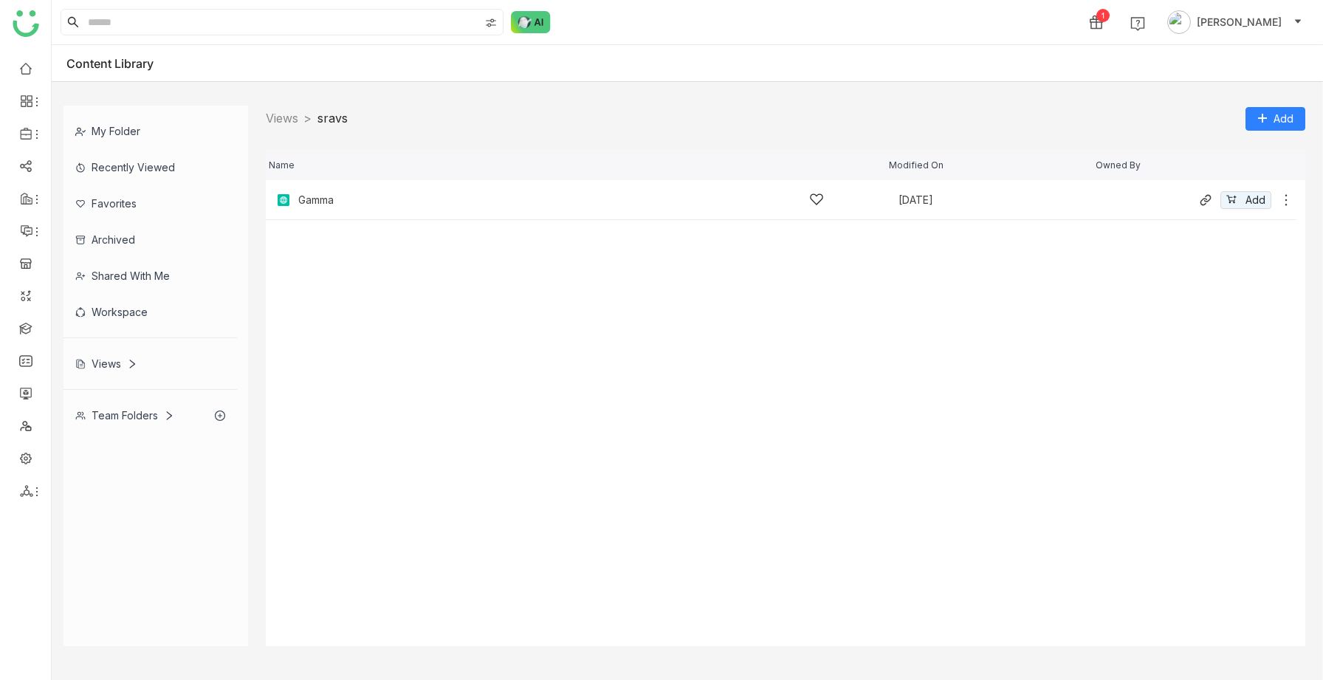
click at [385, 201] on div "Gamma" at bounding box center [561, 200] width 526 height 16
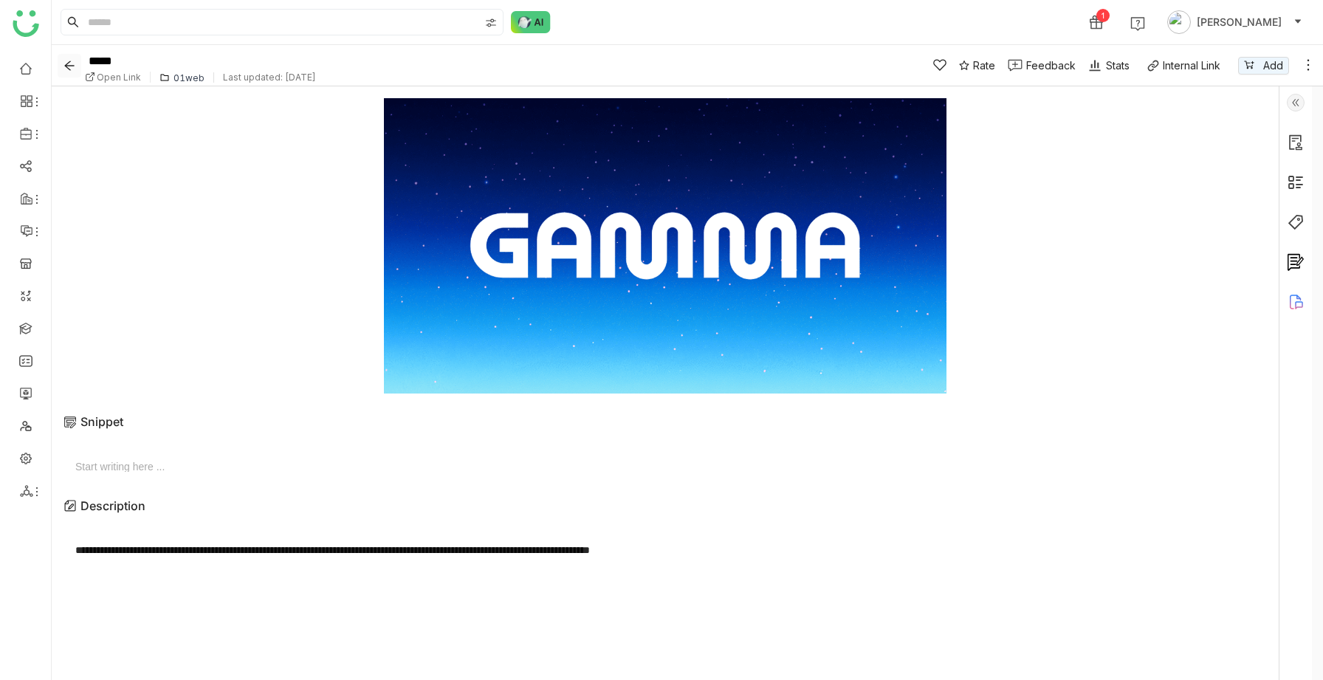
click at [70, 65] on icon "Back" at bounding box center [69, 66] width 10 height 10
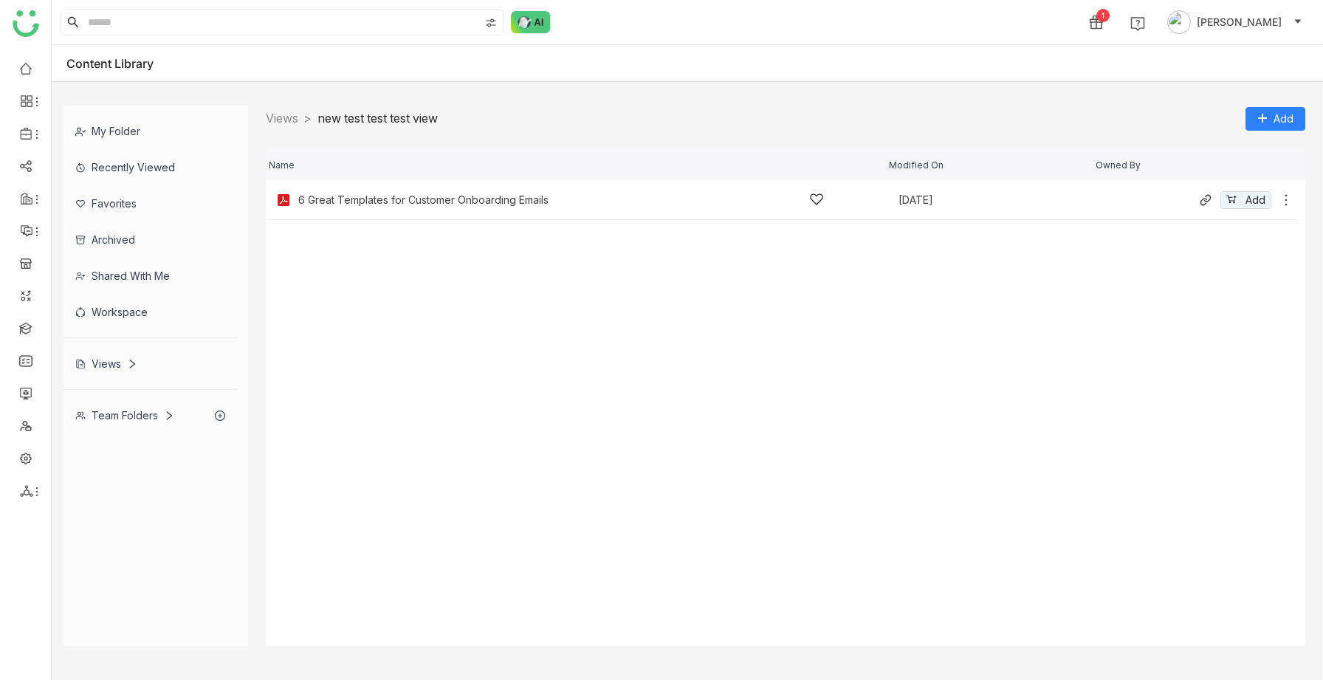
click at [385, 185] on div "6 Great Templates for Customer Onboarding Emails Aug 22, 2025 Add" at bounding box center [781, 200] width 1031 height 40
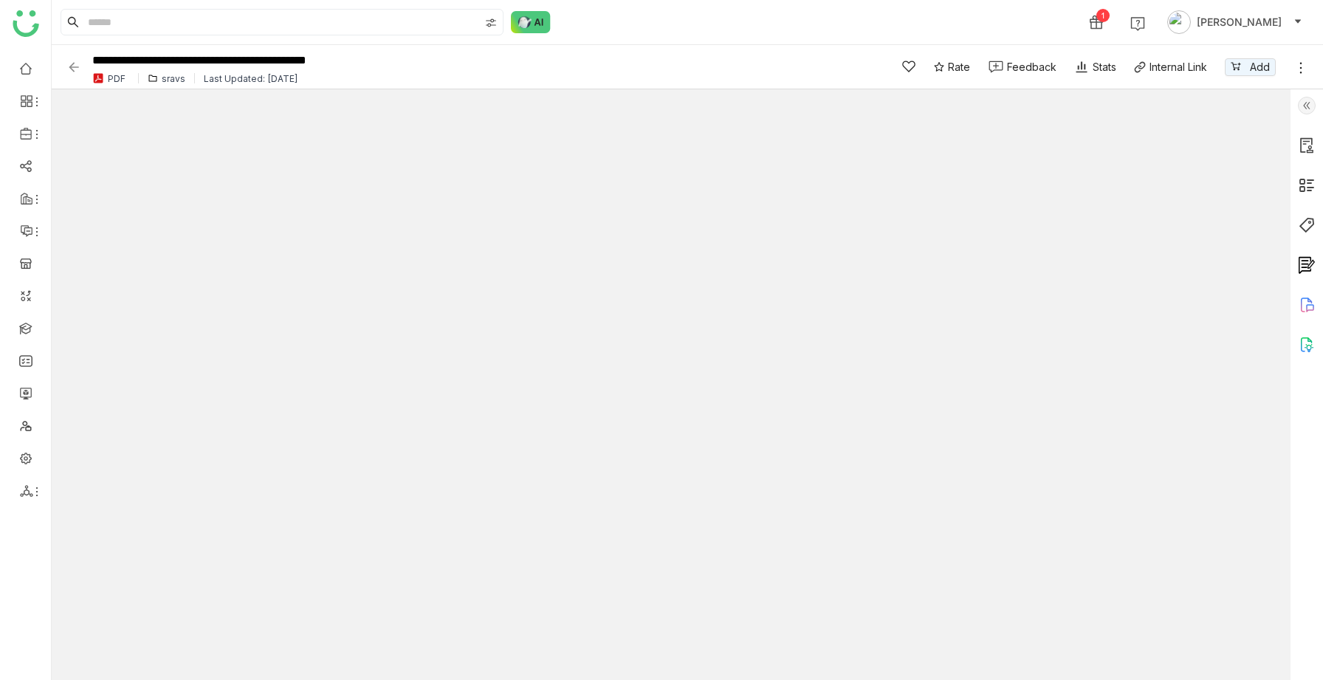
click at [70, 64] on img at bounding box center [73, 67] width 15 height 15
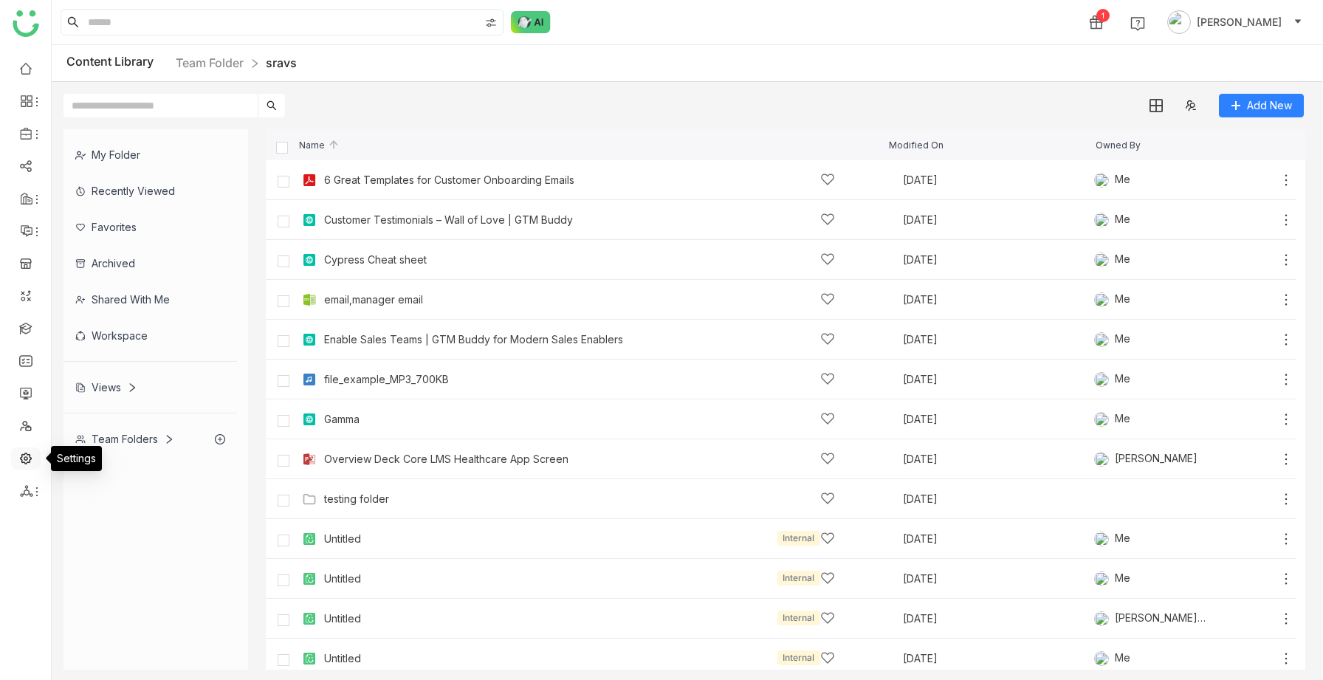
click at [19, 458] on link at bounding box center [25, 457] width 13 height 13
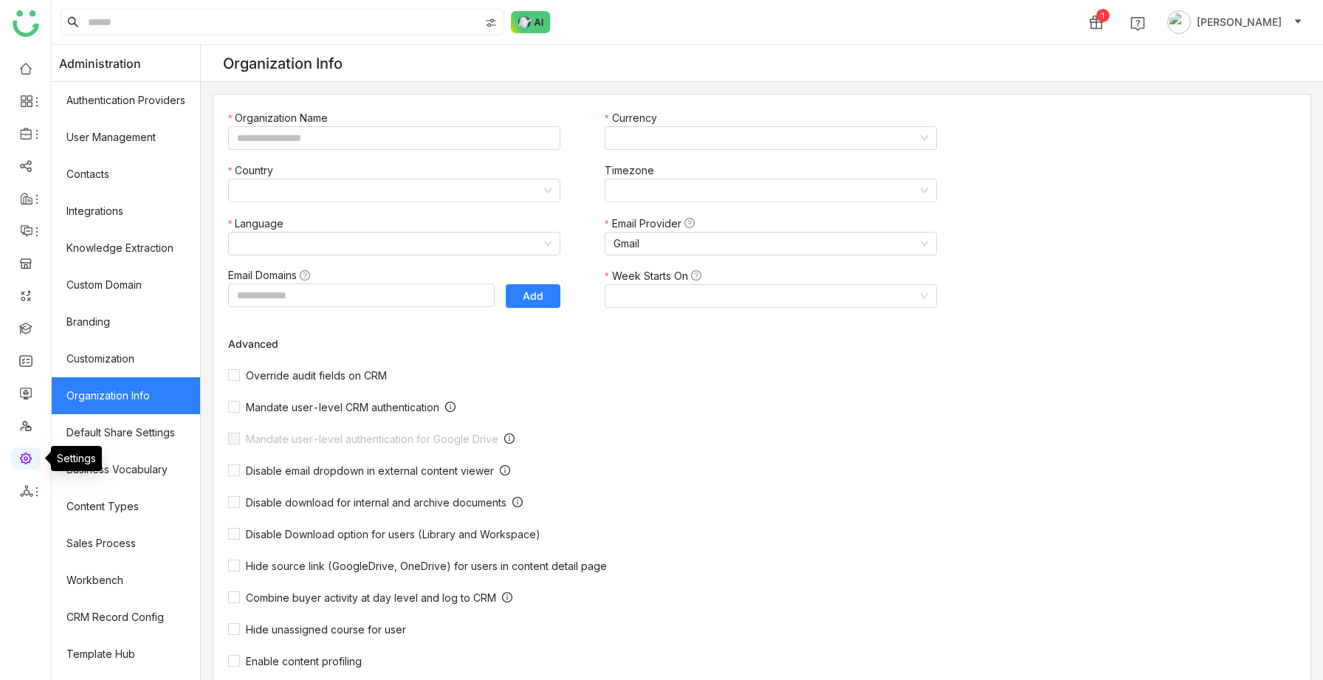
type input "*******"
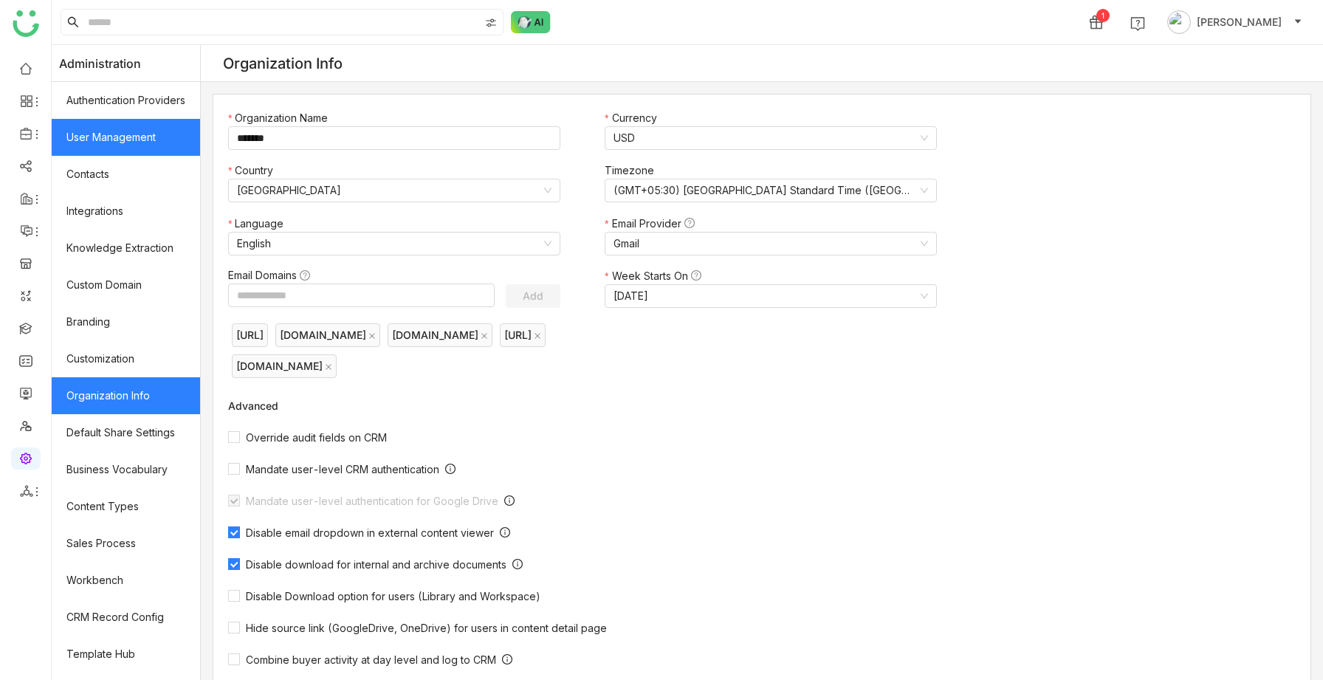
click at [148, 147] on link "User Management" at bounding box center [126, 137] width 148 height 37
click at [173, 142] on link "User Management" at bounding box center [126, 137] width 148 height 37
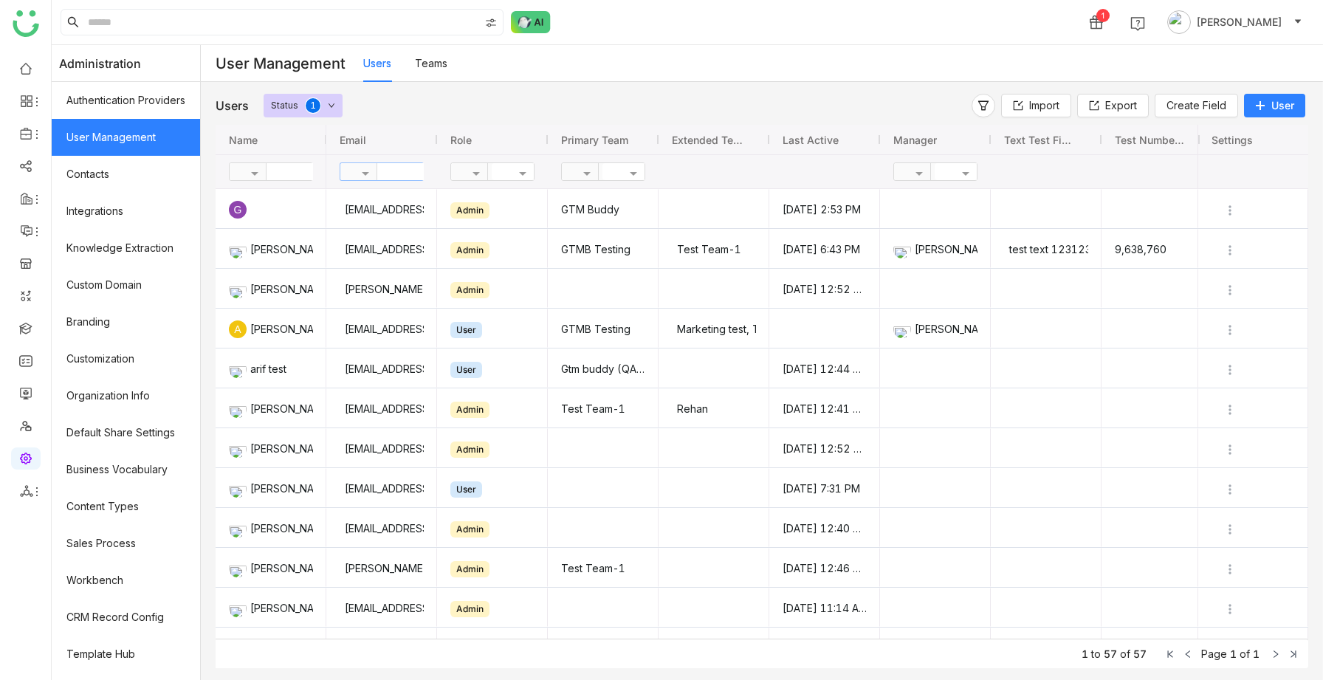
click at [396, 168] on input "text" at bounding box center [430, 171] width 107 height 17
type input "*"
type input "**"
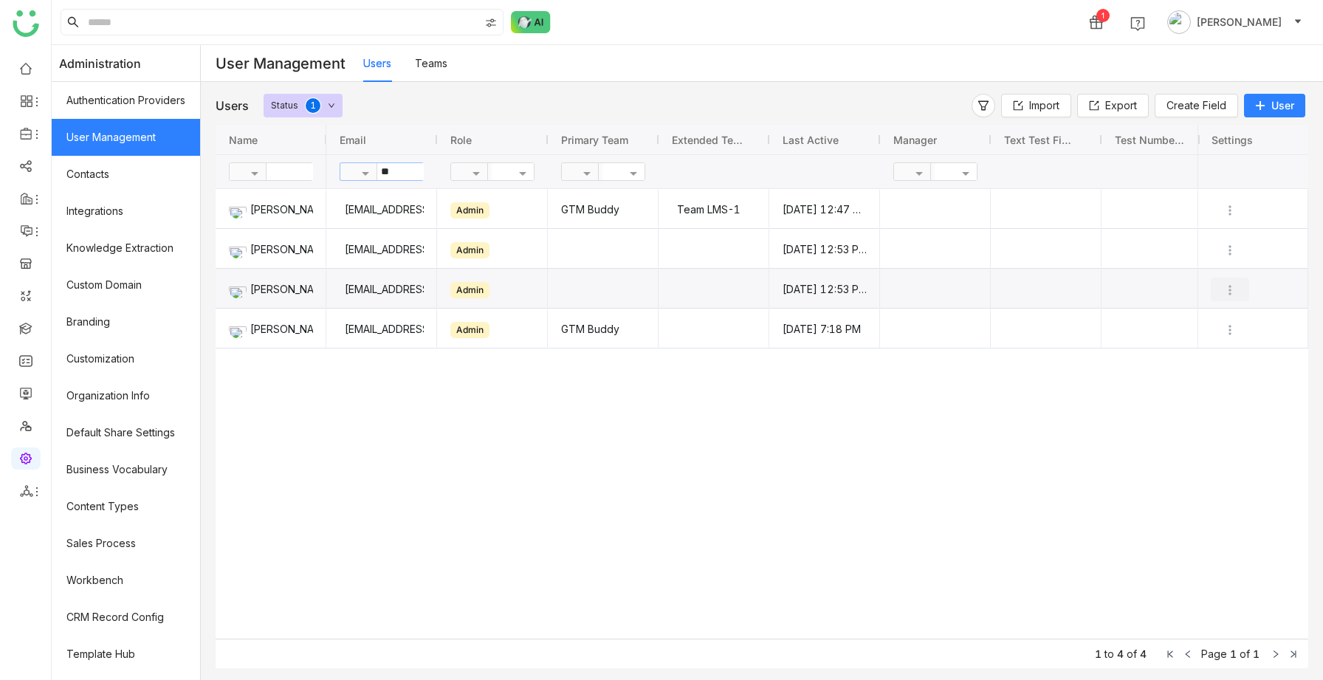
click at [1228, 286] on img "Press SPACE to select this row." at bounding box center [1229, 290] width 15 height 15
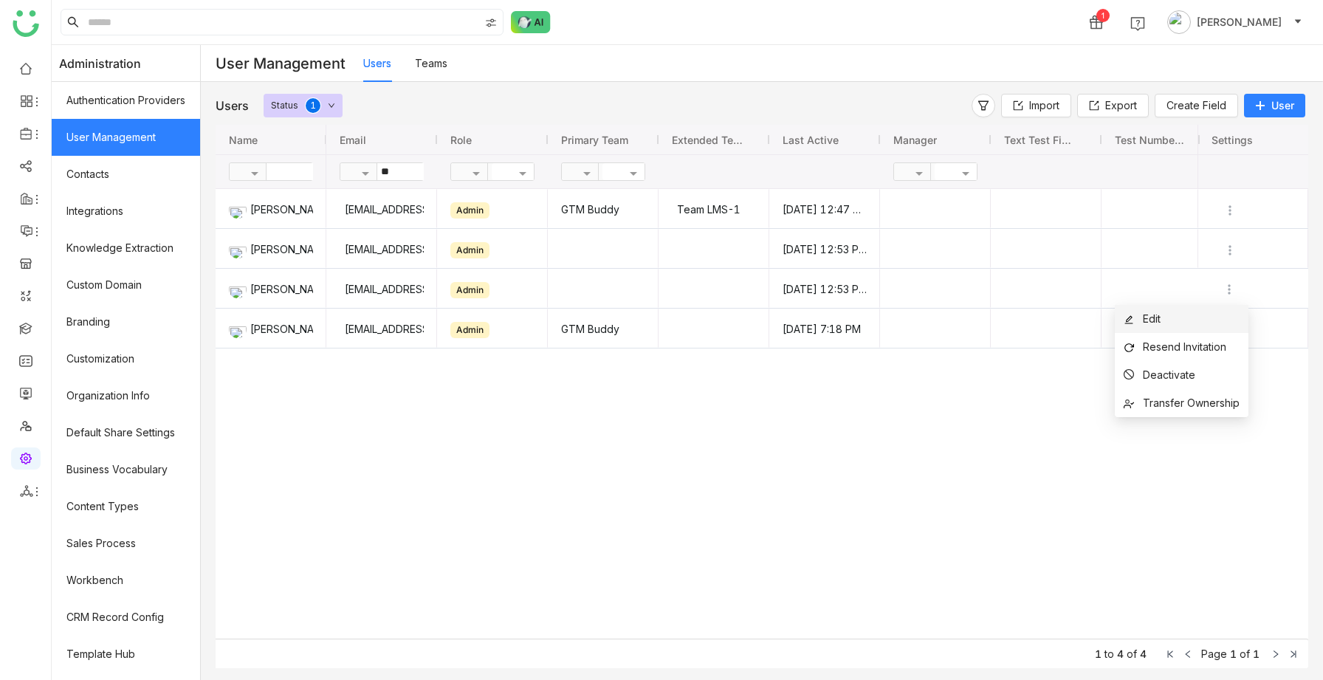
click at [1173, 316] on li "Edit" at bounding box center [1182, 319] width 134 height 28
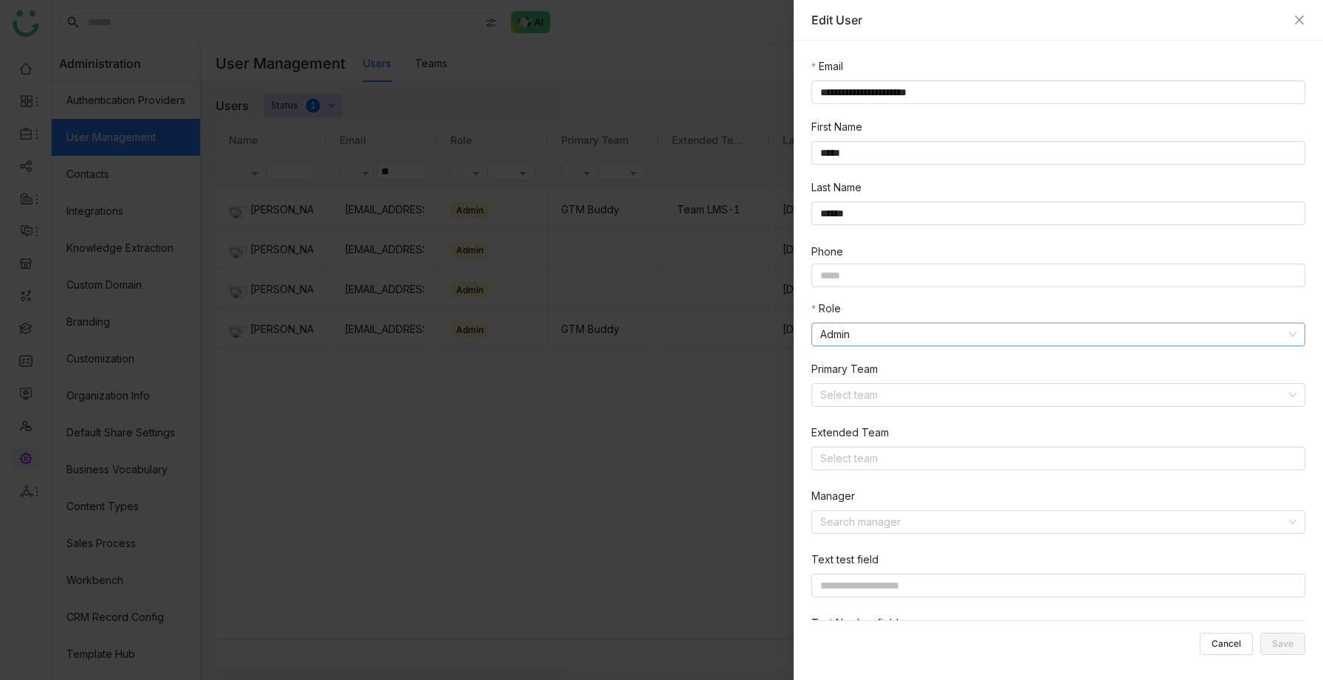
click at [881, 331] on nz-select-item "Admin" at bounding box center [1058, 334] width 476 height 22
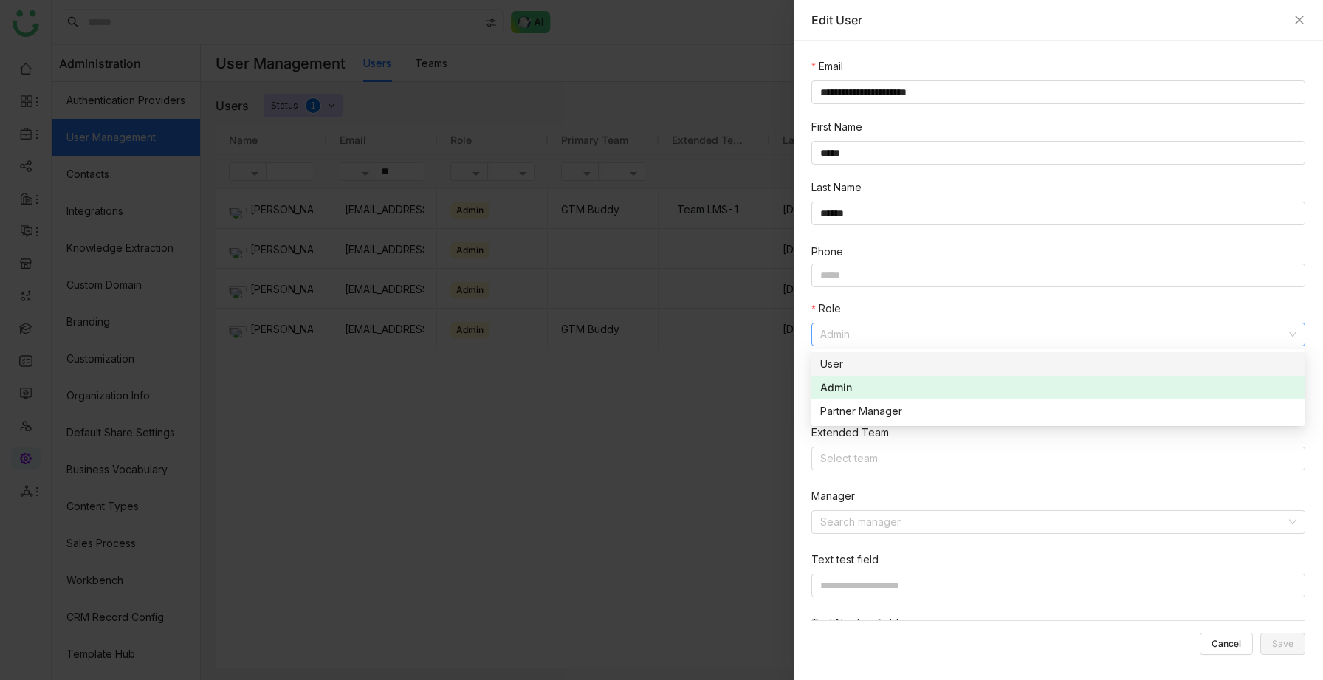
click at [853, 353] on nz-option-item "User" at bounding box center [1058, 364] width 494 height 24
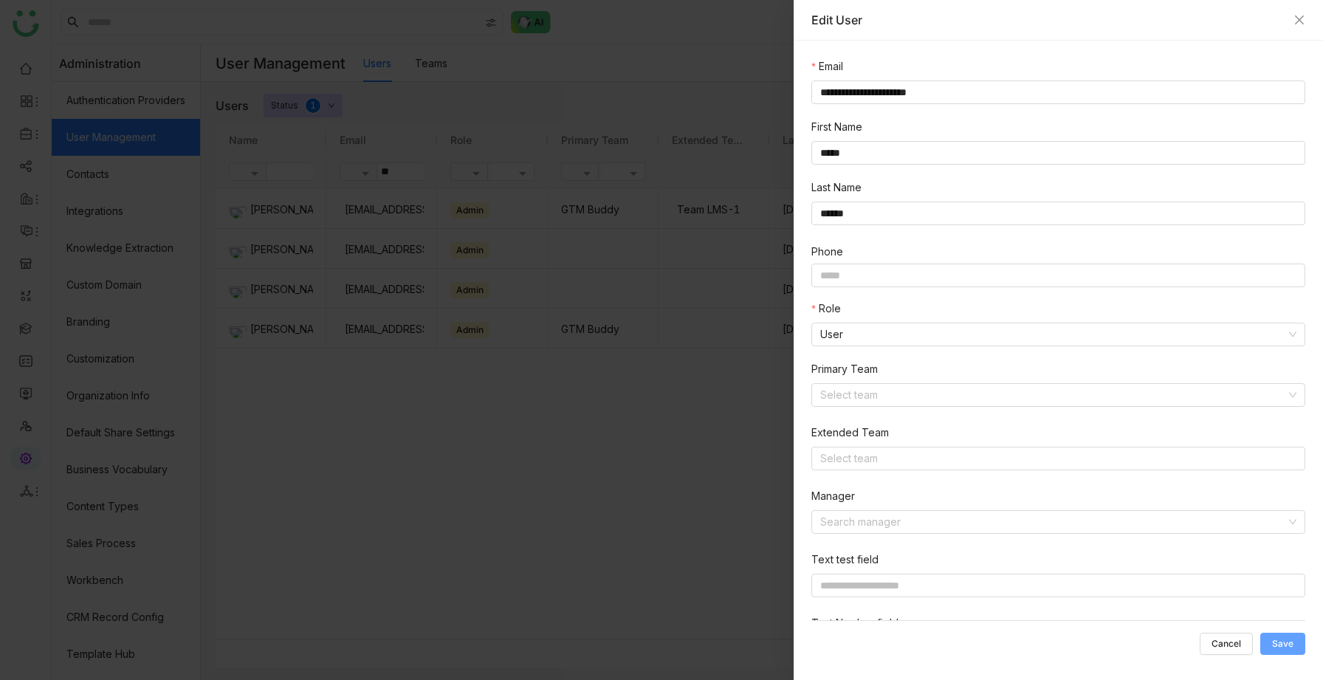
click at [1282, 644] on span "Save" at bounding box center [1282, 644] width 21 height 0
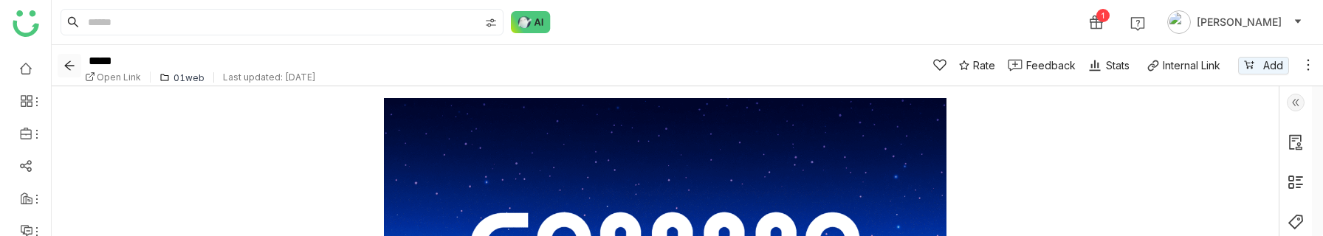
click at [69, 62] on icon "Back" at bounding box center [69, 66] width 10 height 10
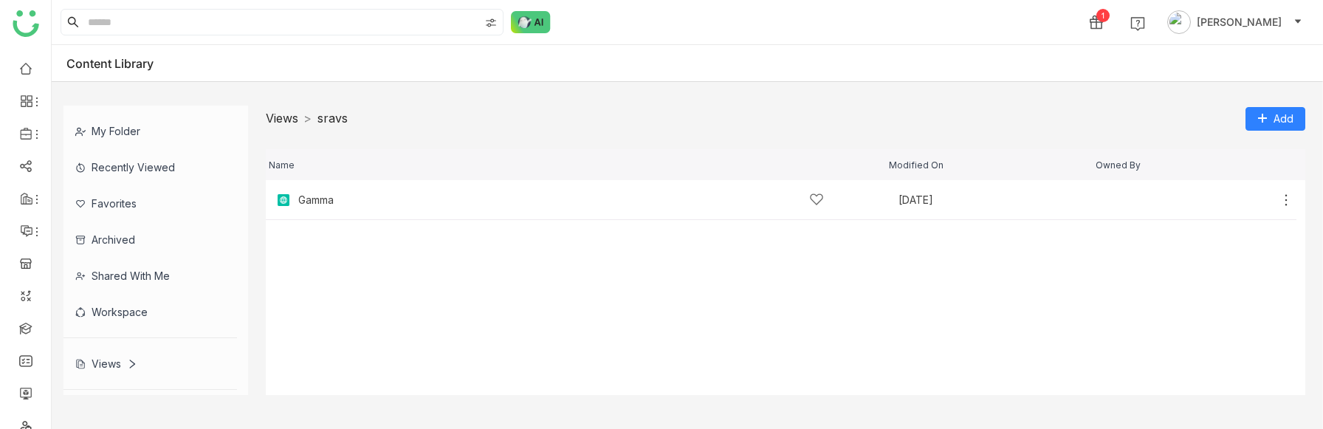
click at [284, 123] on link "Views" at bounding box center [282, 118] width 32 height 15
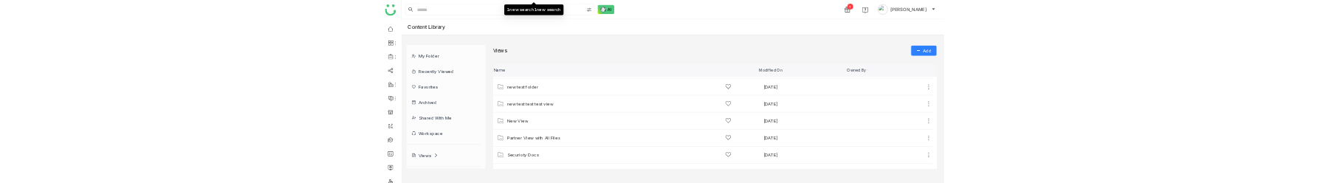
scroll to position [303, 0]
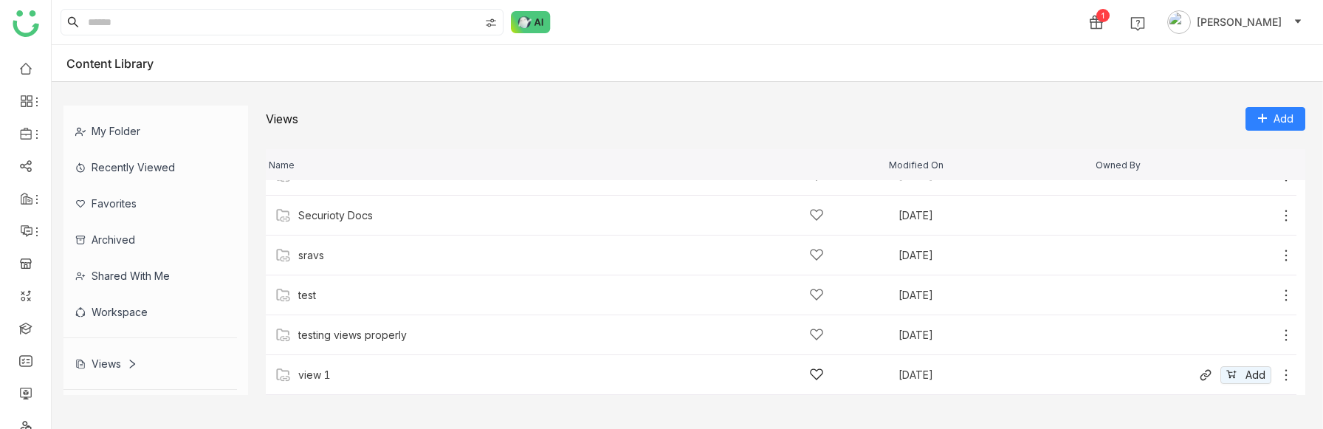
click at [341, 365] on div "view 1 Sep 22, 2025 Add" at bounding box center [781, 375] width 1031 height 40
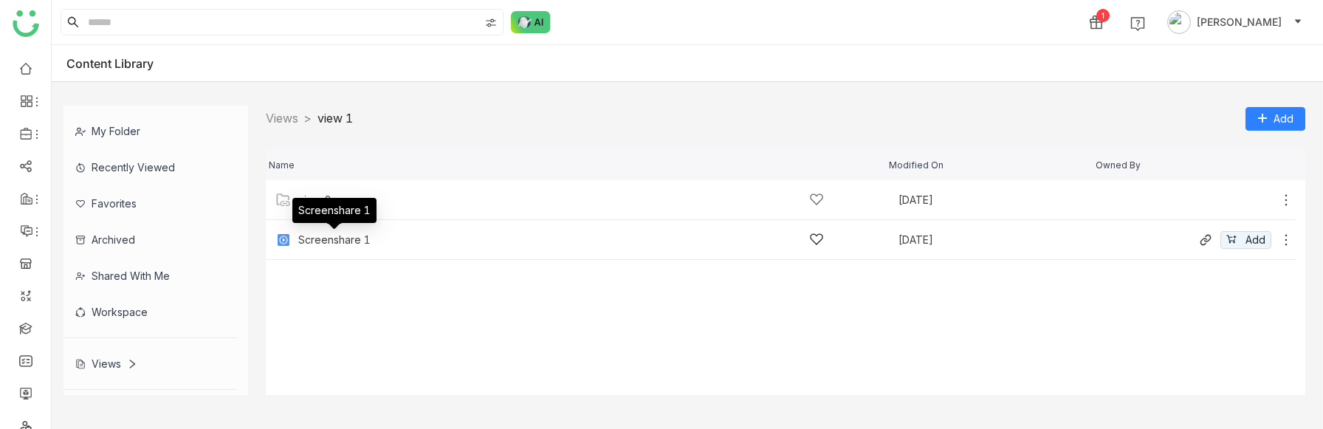
click at [317, 241] on div "Screenshare 1" at bounding box center [334, 240] width 72 height 12
